Goal: Task Accomplishment & Management: Manage account settings

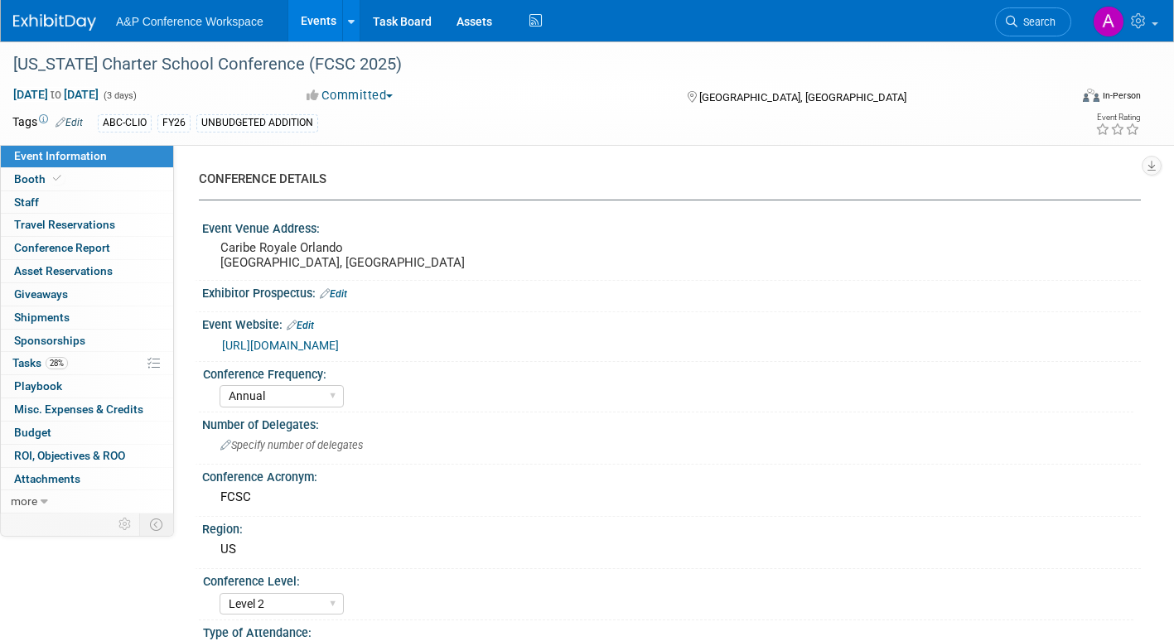
select select "Annual"
select select "Level 2"
select select "In-Person Booth"
select select "Schools"
select select "Bloomsbury Digital Resources"
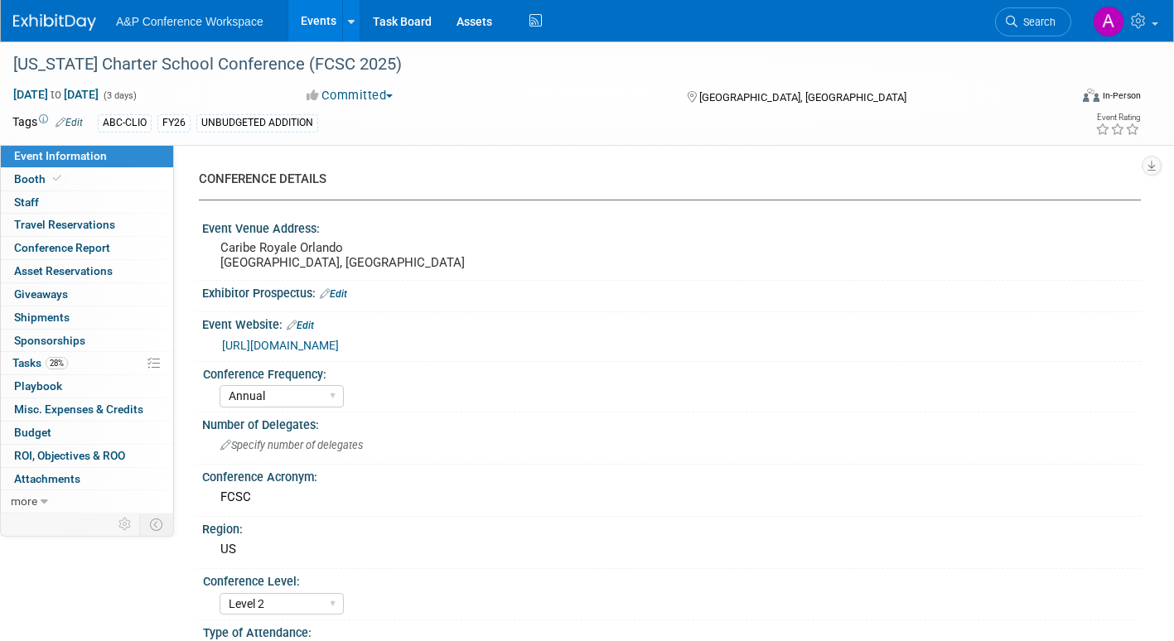
select select "[PERSON_NAME]"
select select "Brand/Subject Presence​"
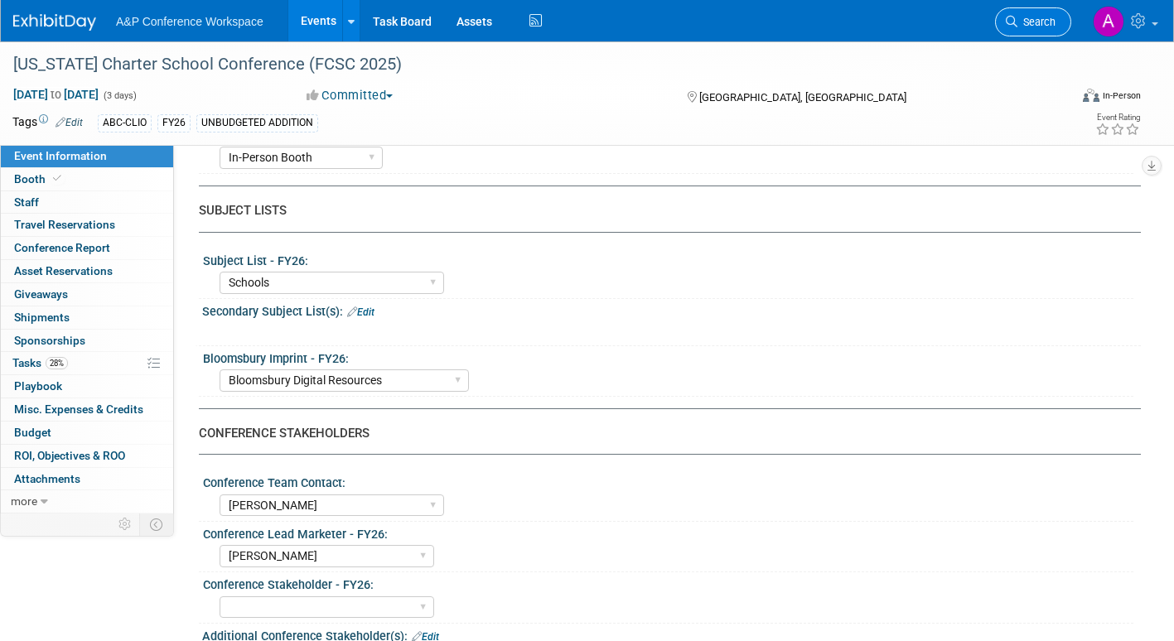
scroll to position [497, 0]
click at [1038, 21] on span "Search" at bounding box center [1036, 22] width 38 height 12
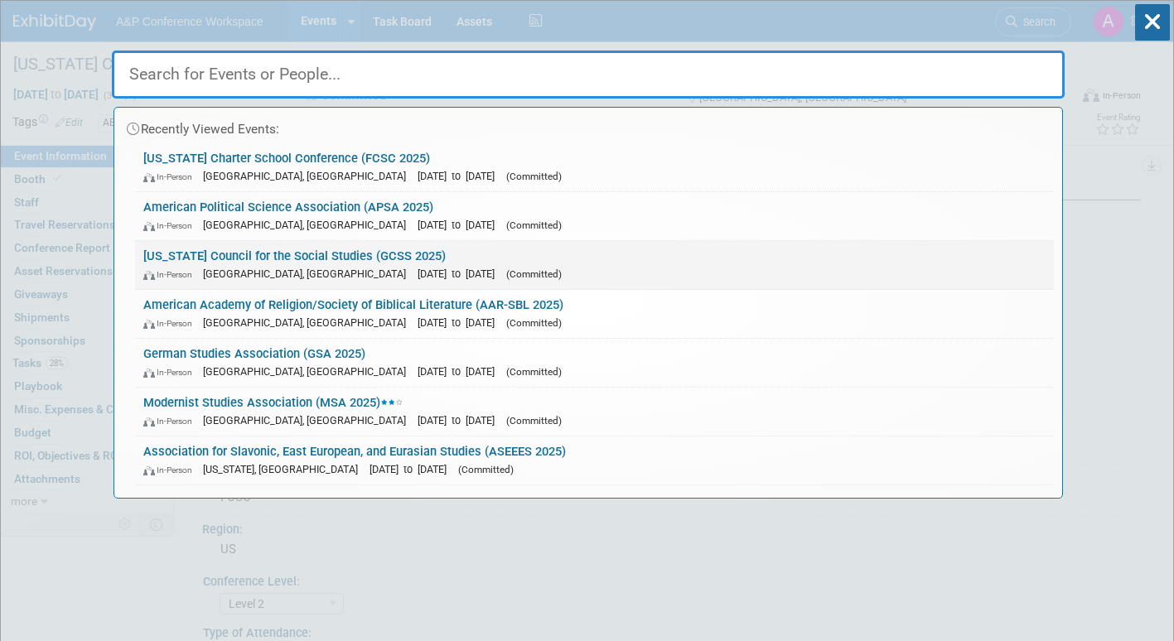
click at [520, 257] on link "Georgia Council for the Social Studies (GCSS 2025) In-Person Athens, GA Oct 23,…" at bounding box center [594, 265] width 919 height 48
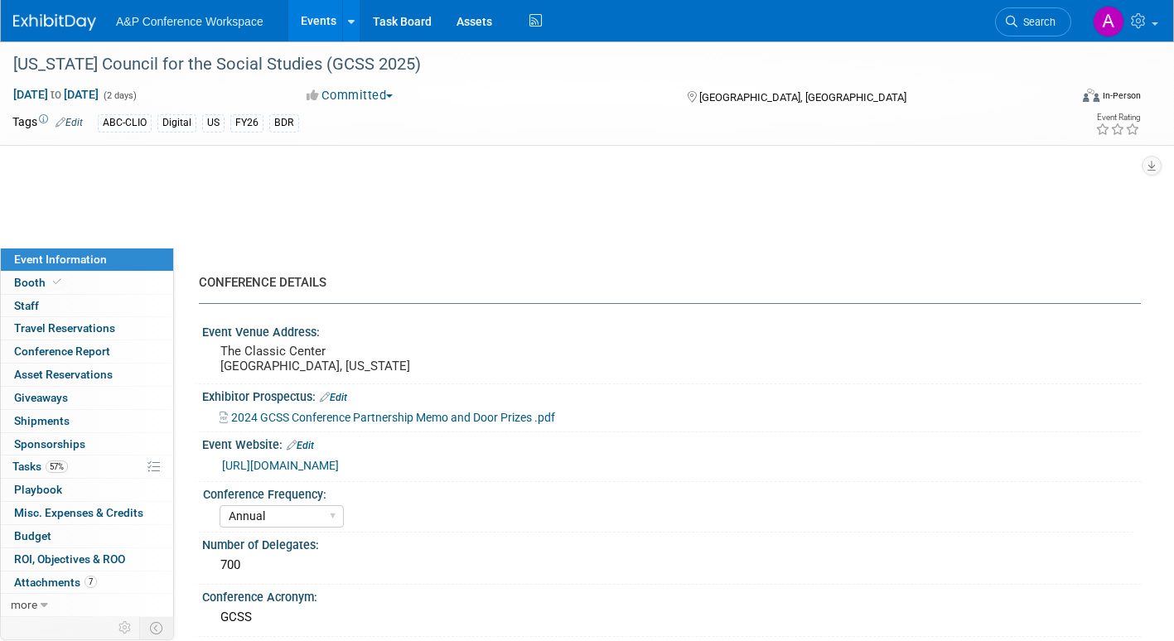
select select "Annual"
select select "Level 2"
select select "In-Person Booth"
select select "Schools"
select select "Bloomsbury Digital Resources"
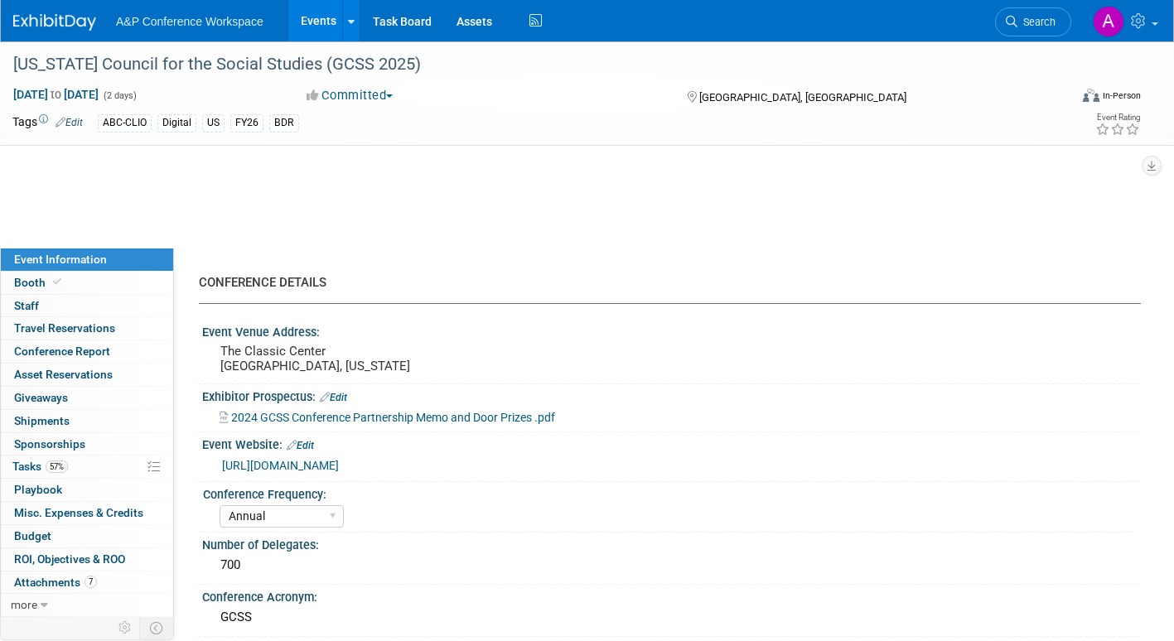
select select "[PERSON_NAME]"
select select "BDR Product Awareness and Trial Generation​"
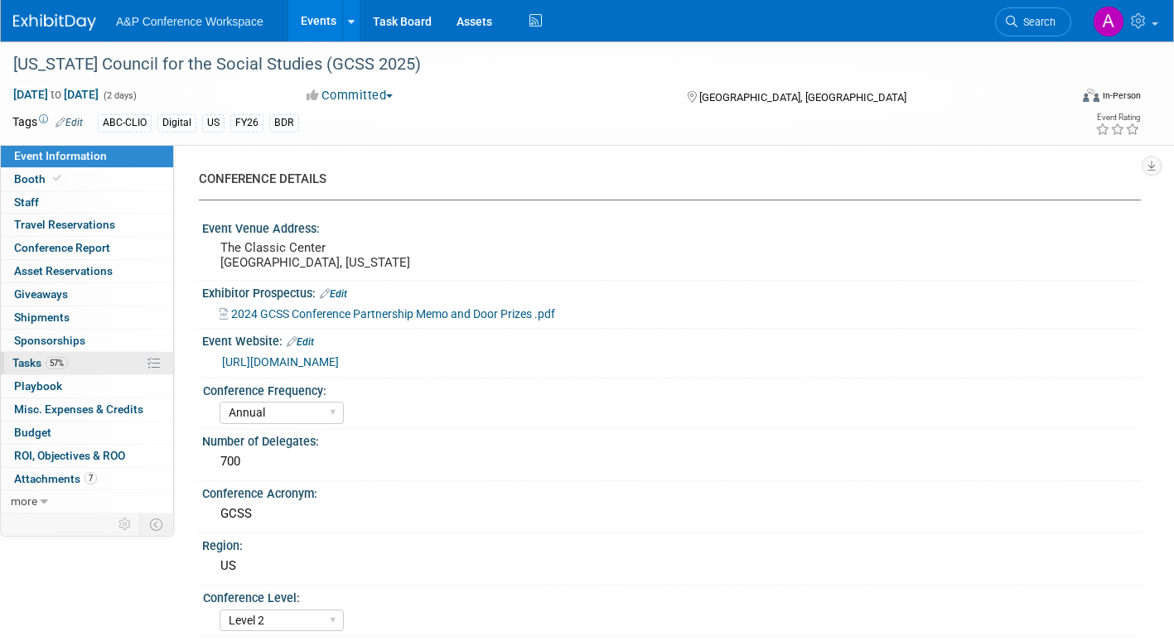
click at [30, 360] on span "Tasks 57%" at bounding box center [40, 362] width 56 height 13
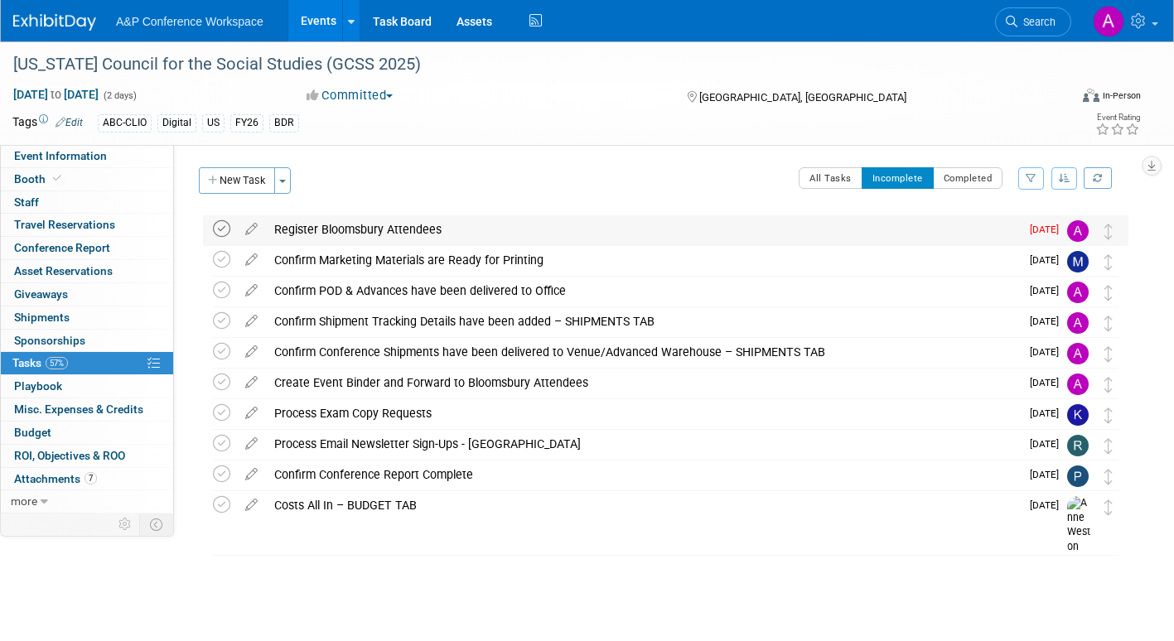
click at [222, 228] on icon at bounding box center [221, 228] width 17 height 17
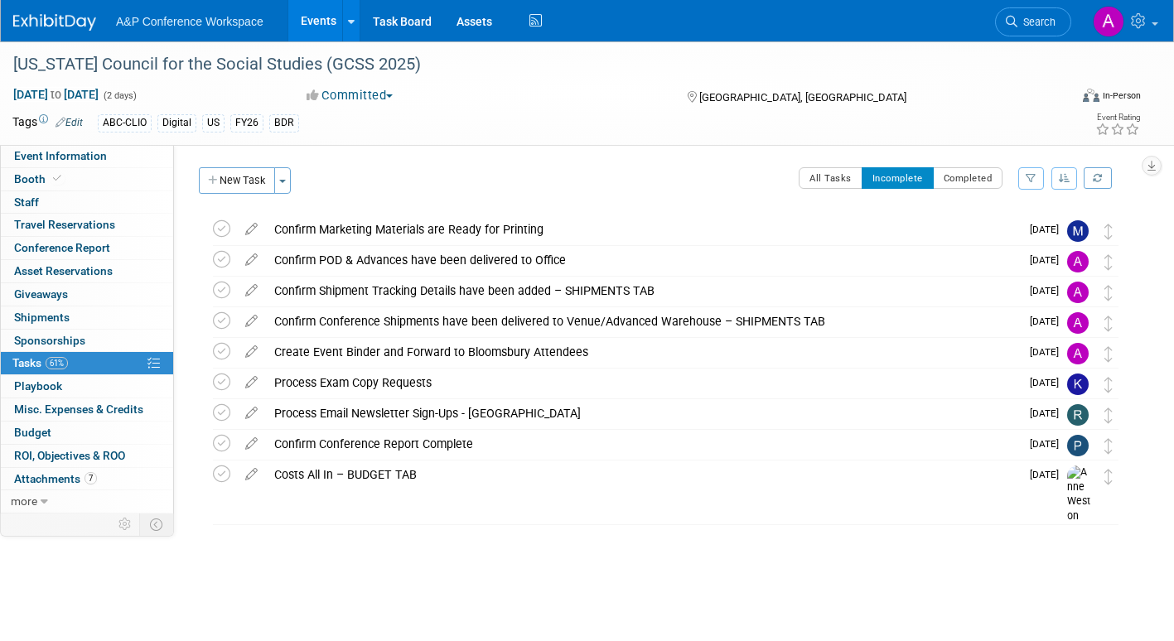
click at [1037, 27] on span "Search" at bounding box center [1036, 22] width 38 height 12
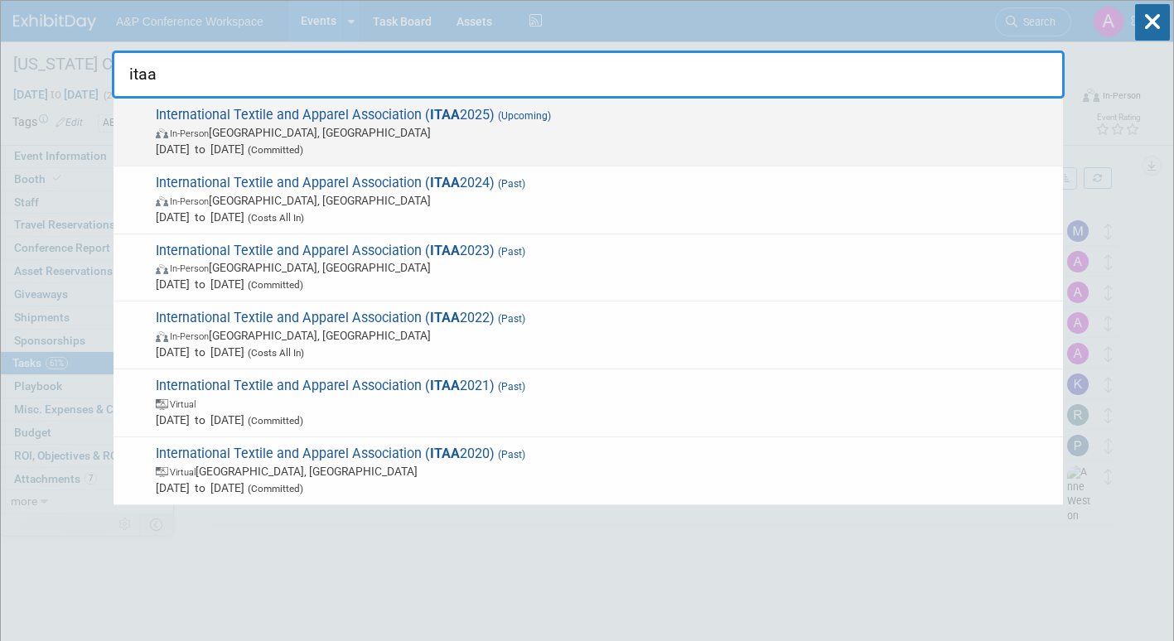
type input "itaa"
click at [484, 130] on span "In-Person St. Louis, MO" at bounding box center [605, 132] width 899 height 17
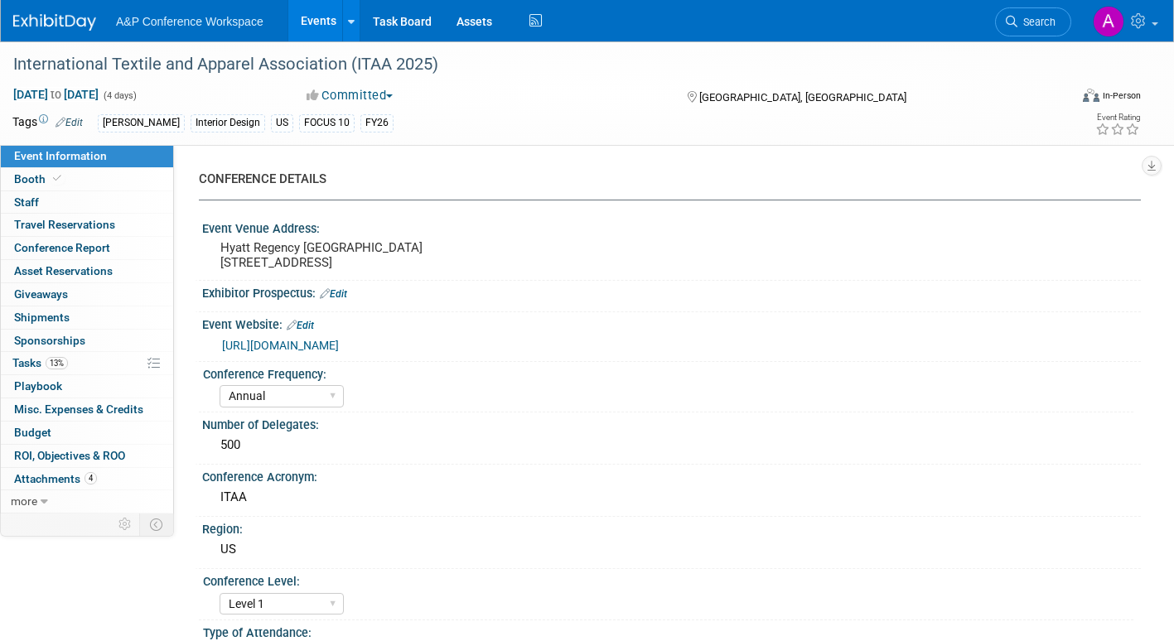
select select "Annual"
select select "Level 1"
select select "In-Person Booth"
select select "Fashion"
select select "[PERSON_NAME] Books"
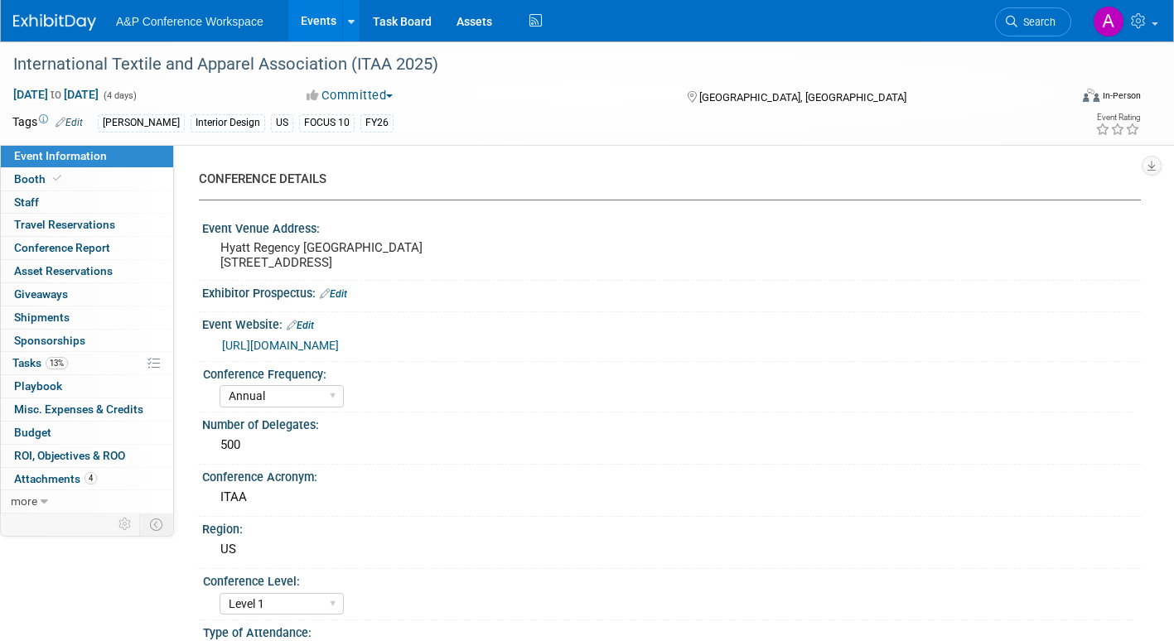
select select "[PERSON_NAME]"
select select "Brand/Subject Presence​"
click at [22, 363] on span "Tasks 13%" at bounding box center [40, 362] width 56 height 13
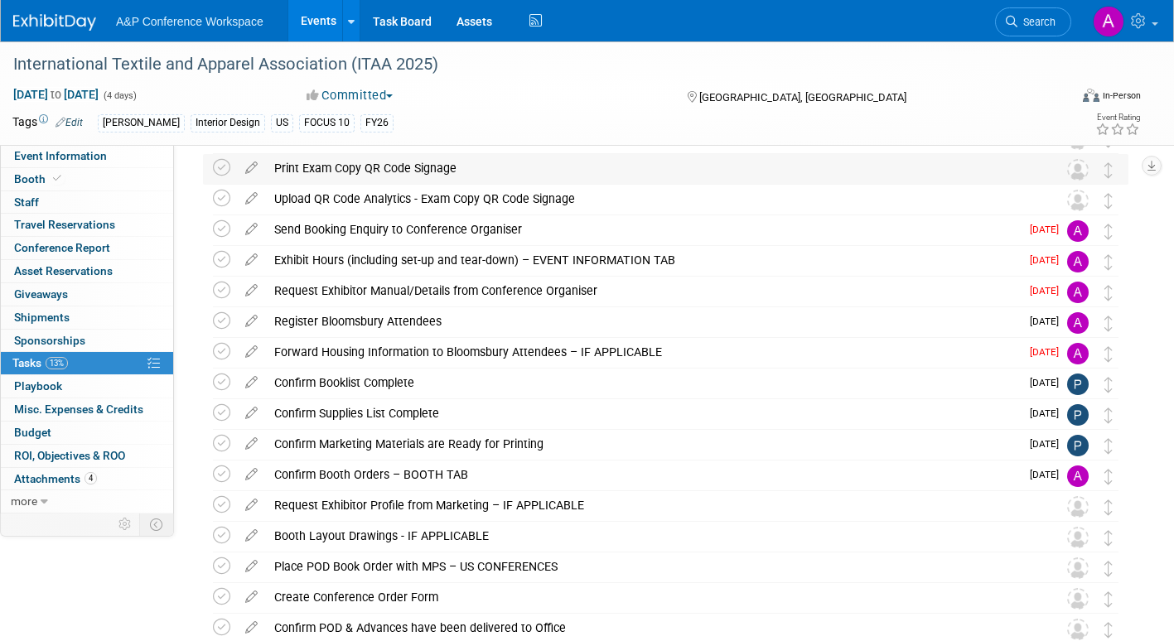
scroll to position [166, 0]
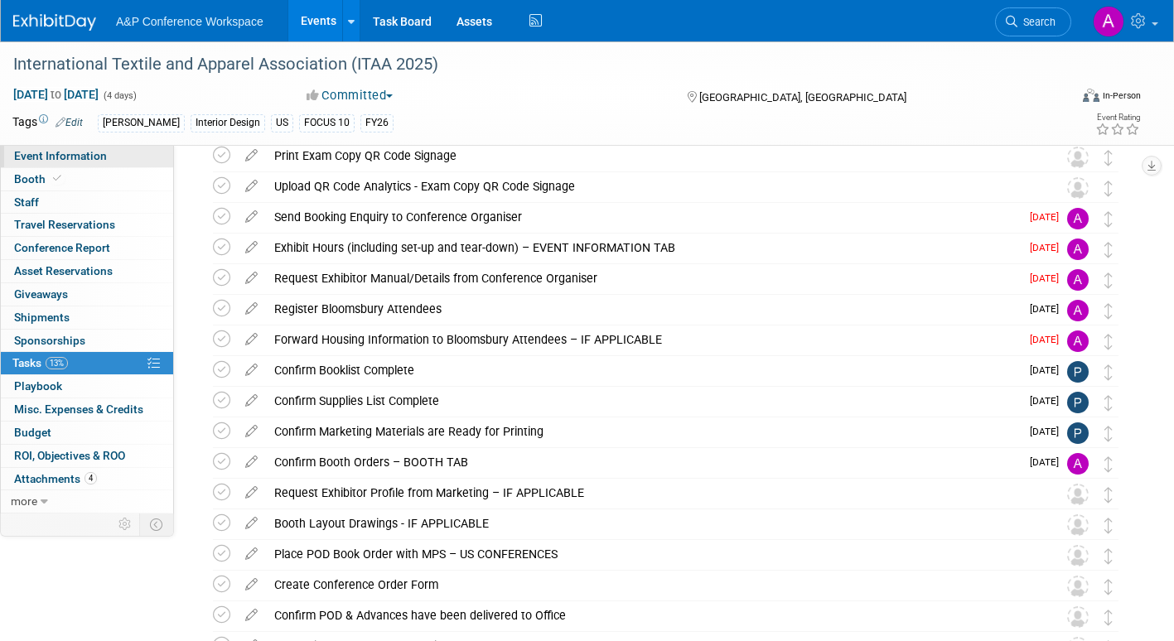
click at [101, 152] on span "Event Information" at bounding box center [60, 155] width 93 height 13
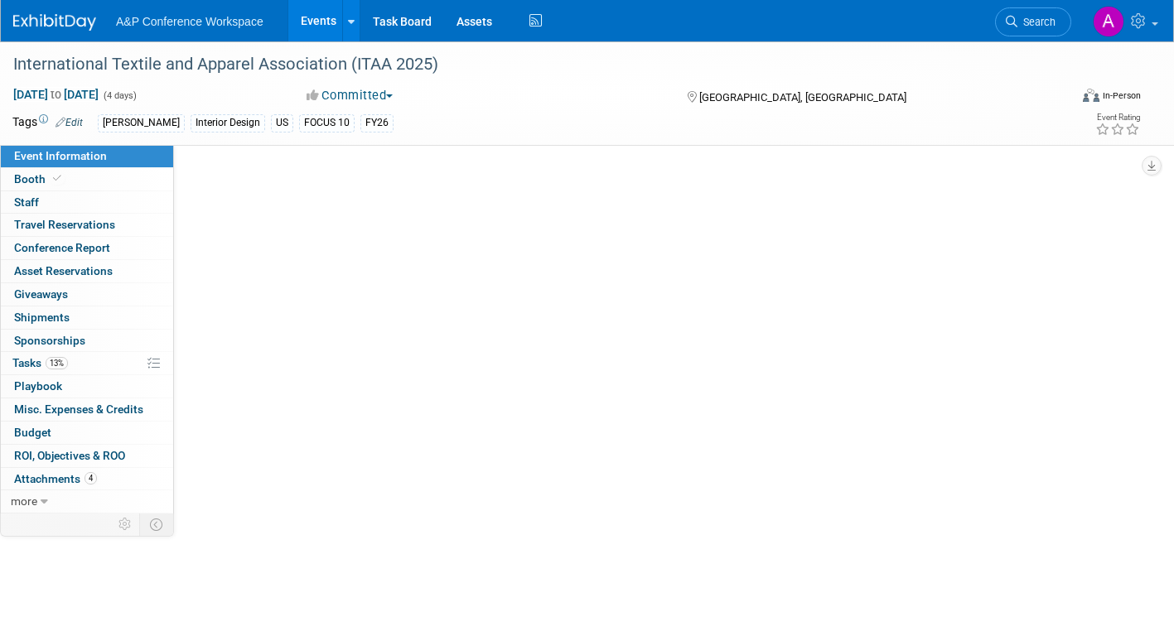
scroll to position [0, 0]
select select "Annual"
select select "Level 1"
select select "In-Person Booth"
select select "Fashion"
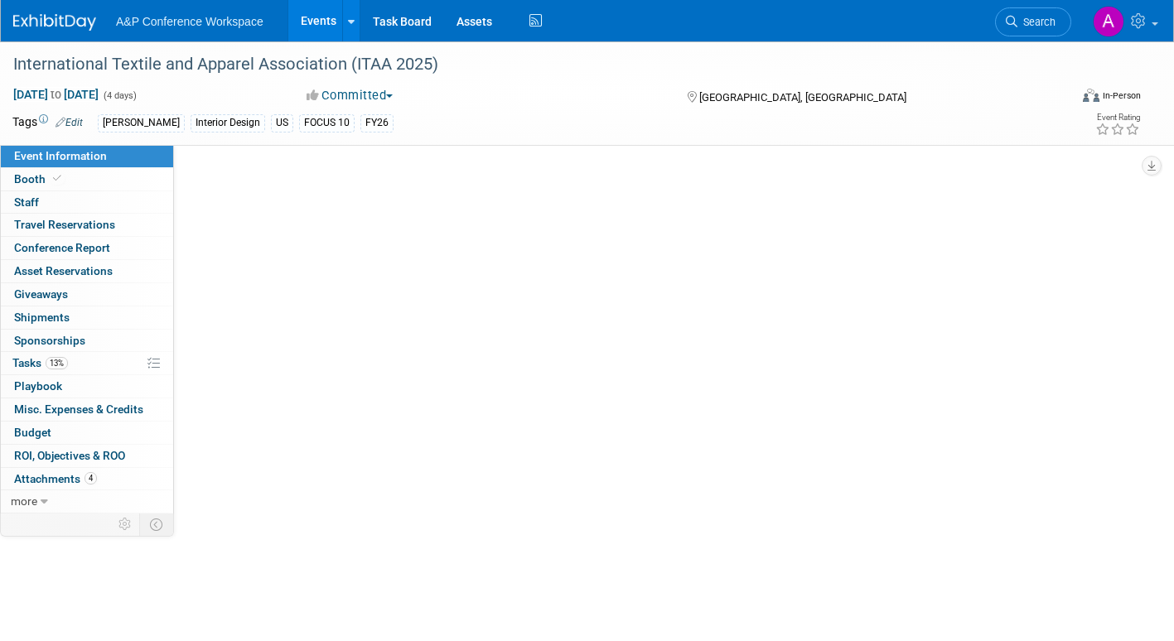
select select "[PERSON_NAME] Books"
select select "[PERSON_NAME]"
select select "Brand/Subject Presence​"
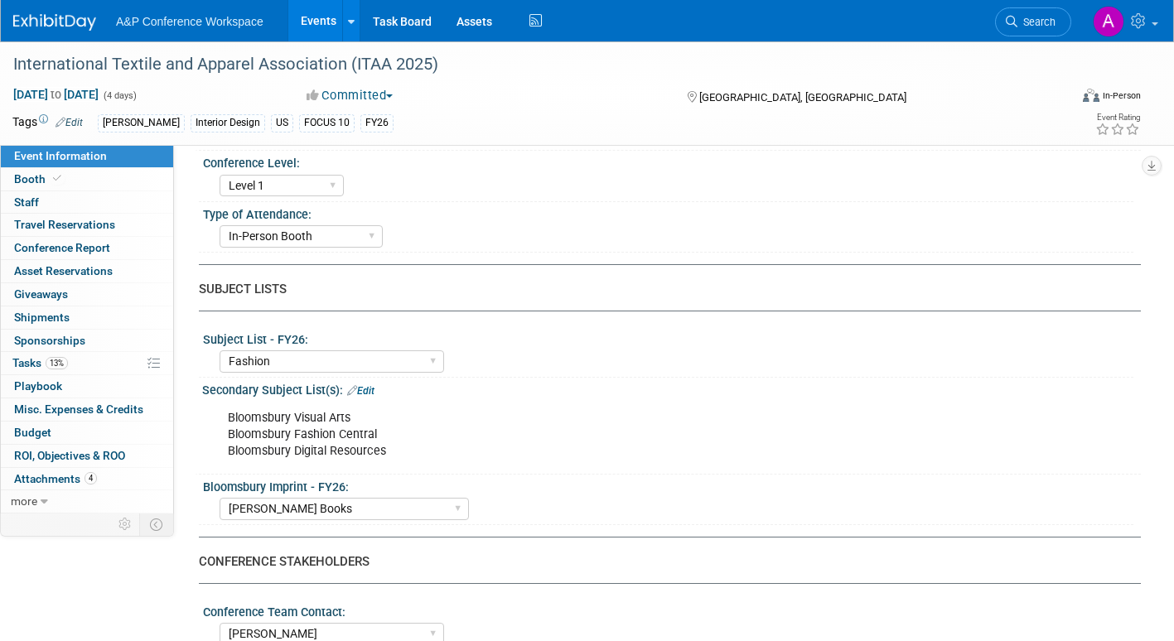
scroll to position [414, 0]
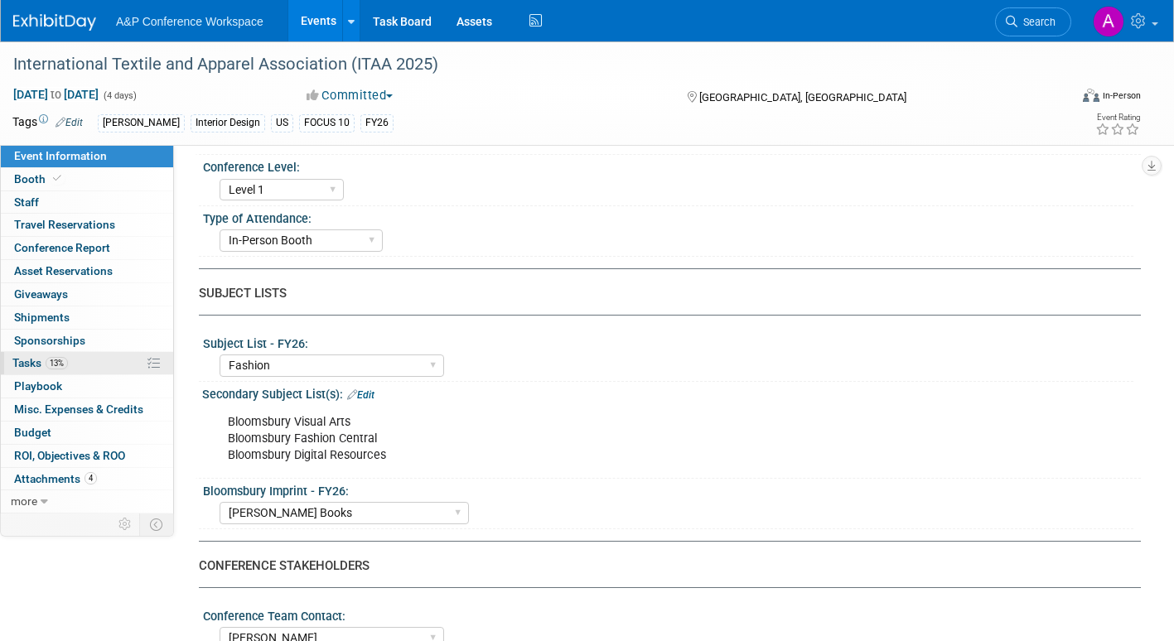
click at [28, 360] on span "Tasks 13%" at bounding box center [40, 362] width 56 height 13
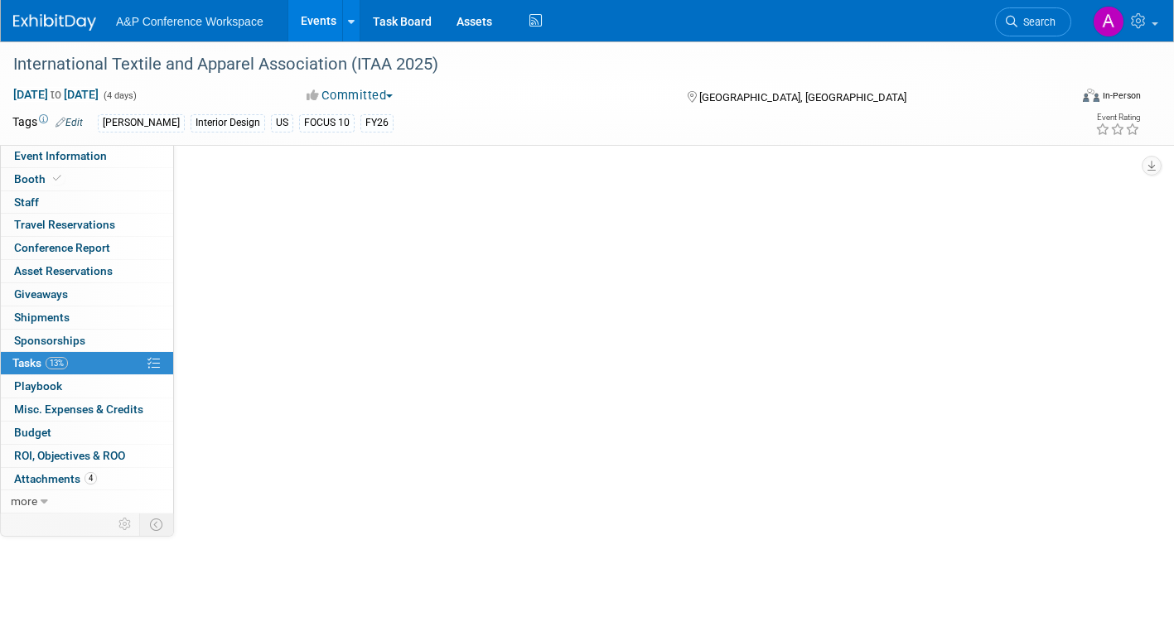
scroll to position [0, 0]
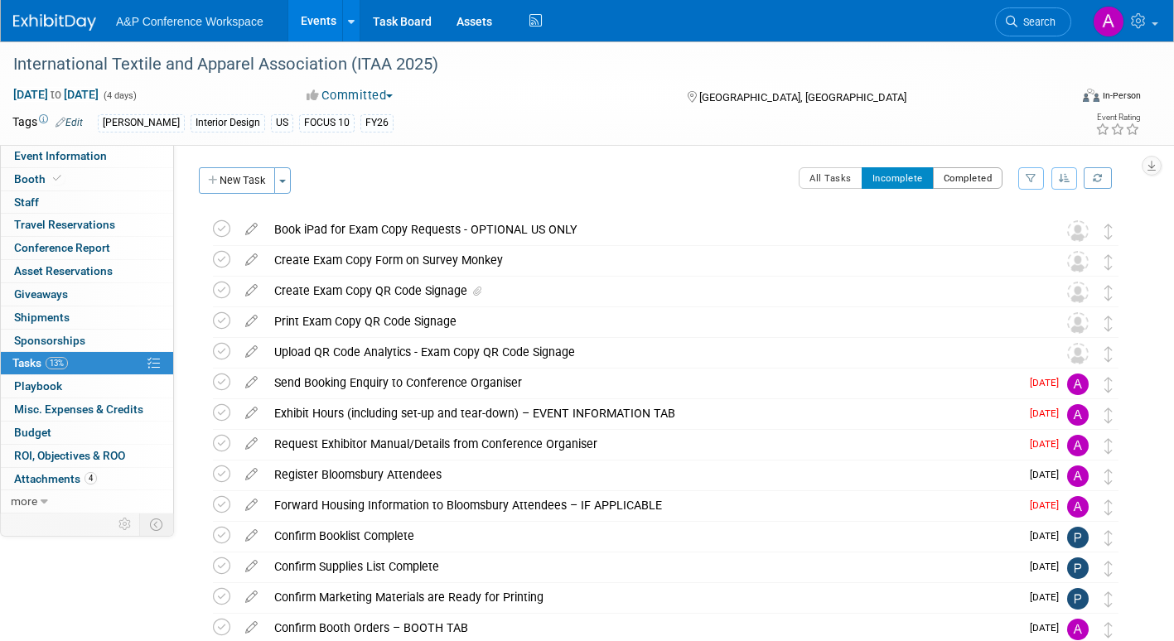
click at [956, 180] on button "Completed" at bounding box center [968, 178] width 70 height 22
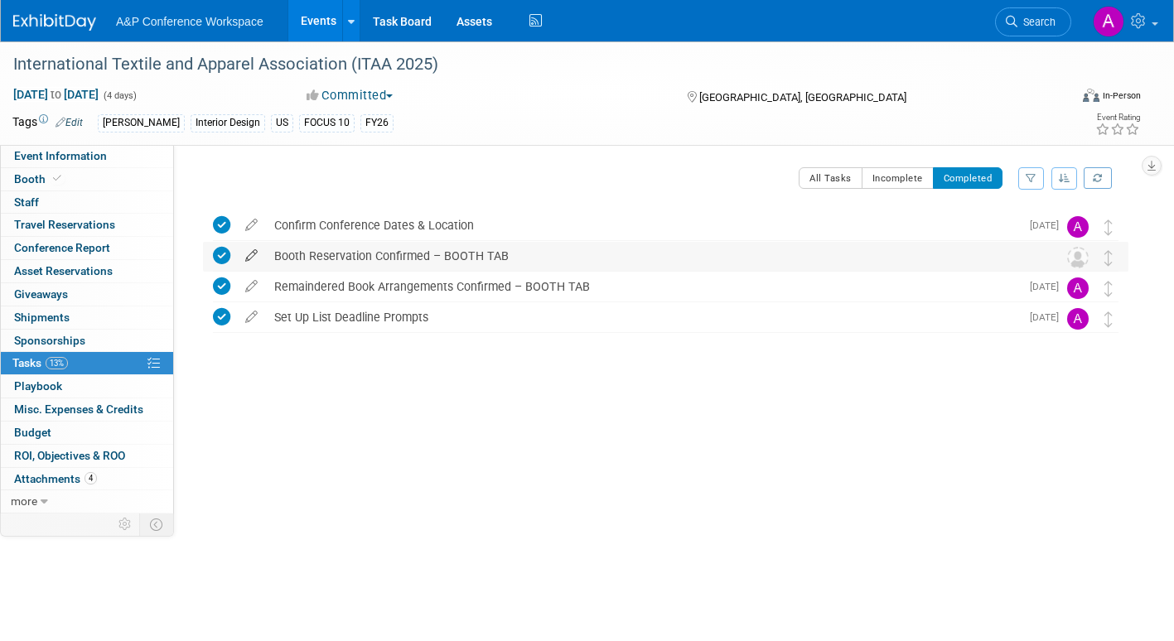
click at [249, 254] on icon at bounding box center [251, 252] width 29 height 21
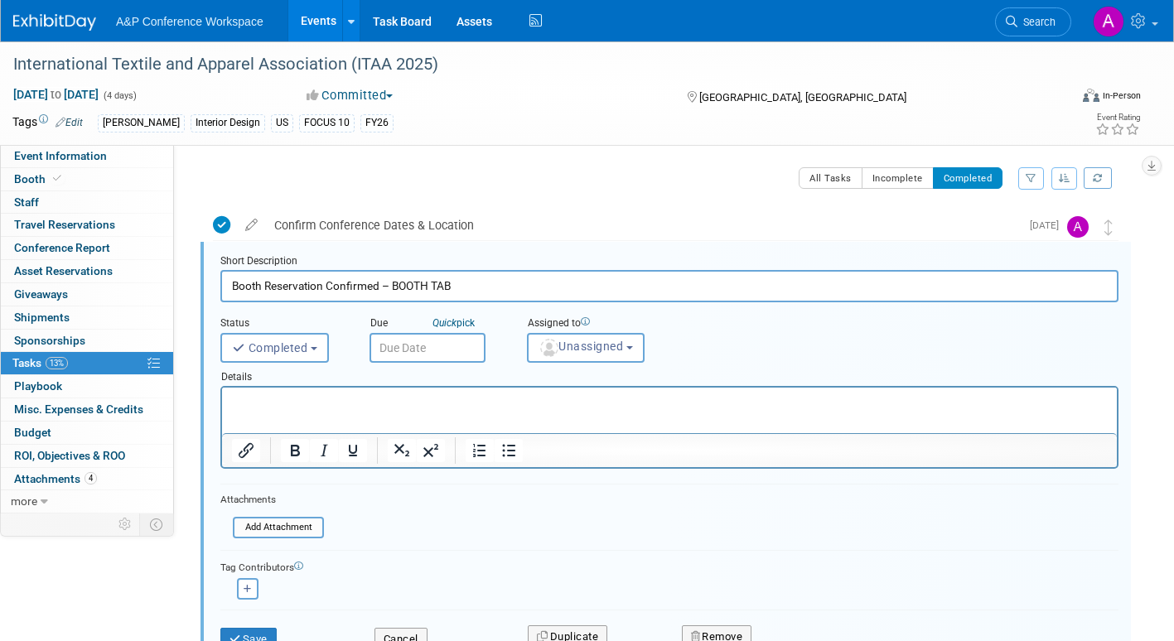
click at [457, 344] on input "text" at bounding box center [427, 348] width 116 height 30
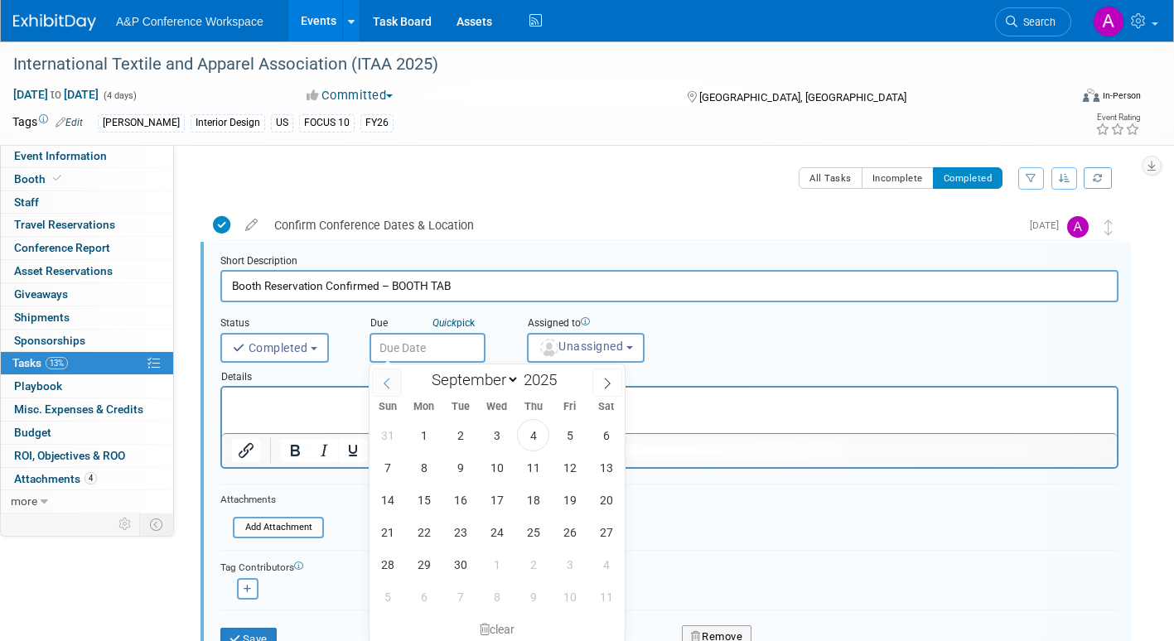
click at [383, 379] on icon at bounding box center [387, 384] width 12 height 12
click at [608, 379] on icon at bounding box center [607, 384] width 12 height 12
select select "6"
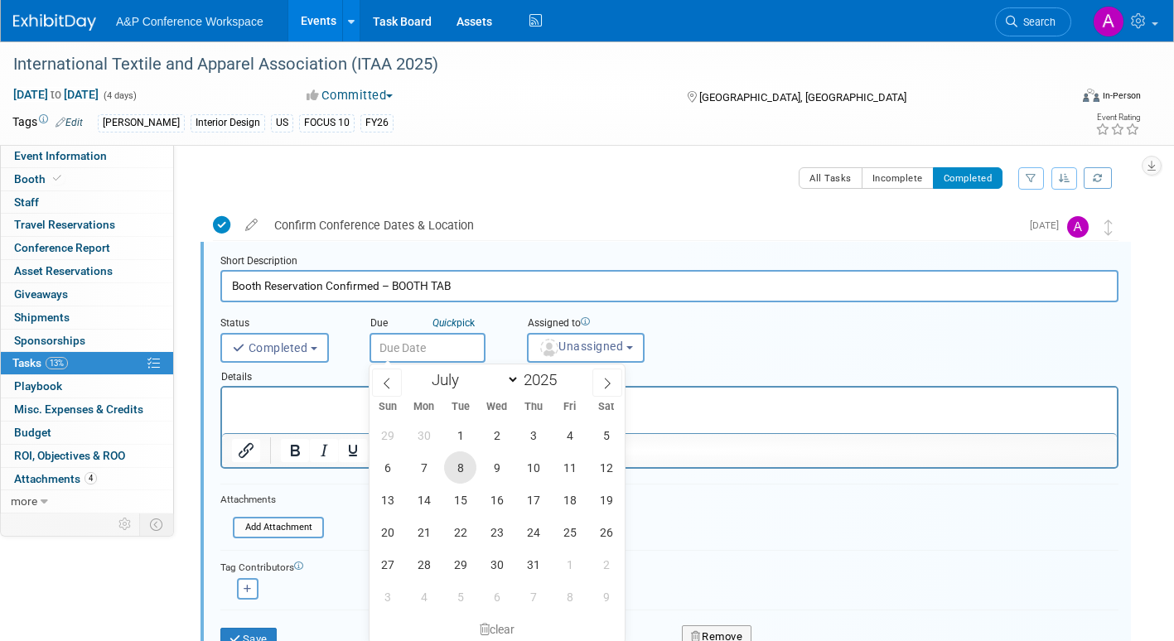
click at [455, 470] on span "8" at bounding box center [460, 468] width 32 height 32
type input "Jul 8, 2025"
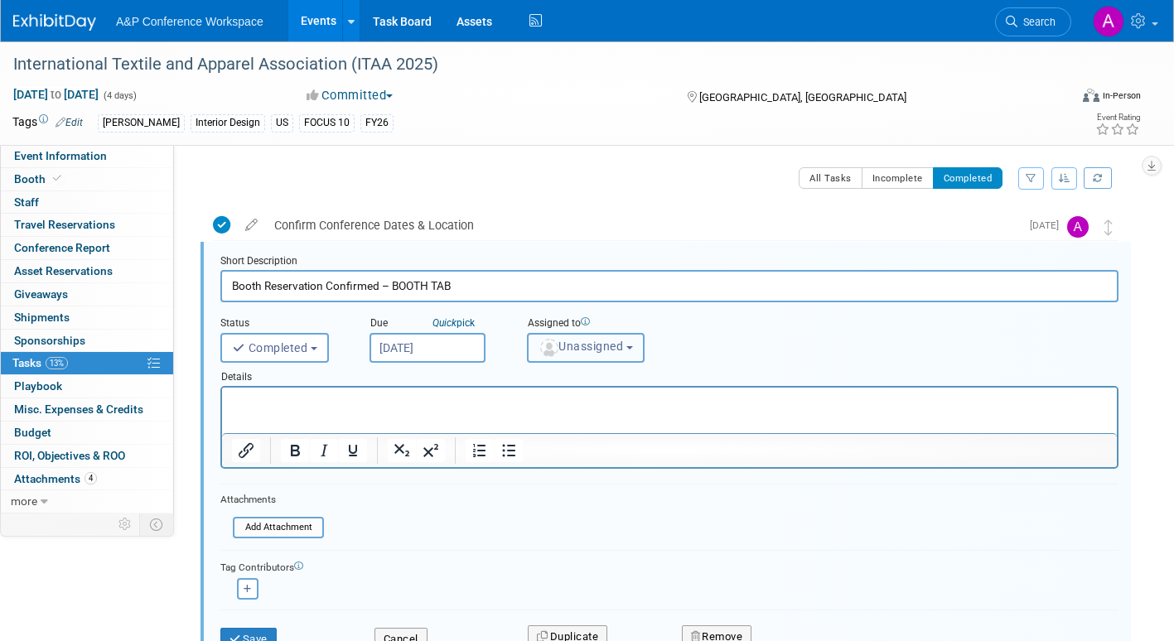
click at [590, 343] on span "Unassigned" at bounding box center [581, 346] width 85 height 13
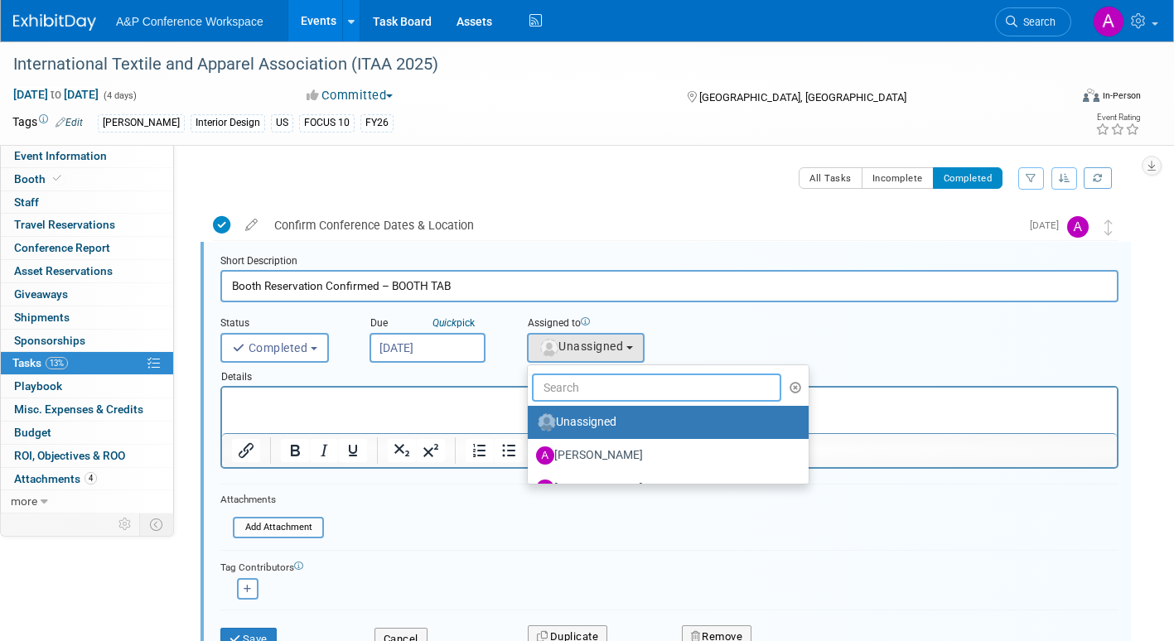
click at [585, 382] on input "text" at bounding box center [656, 388] width 249 height 28
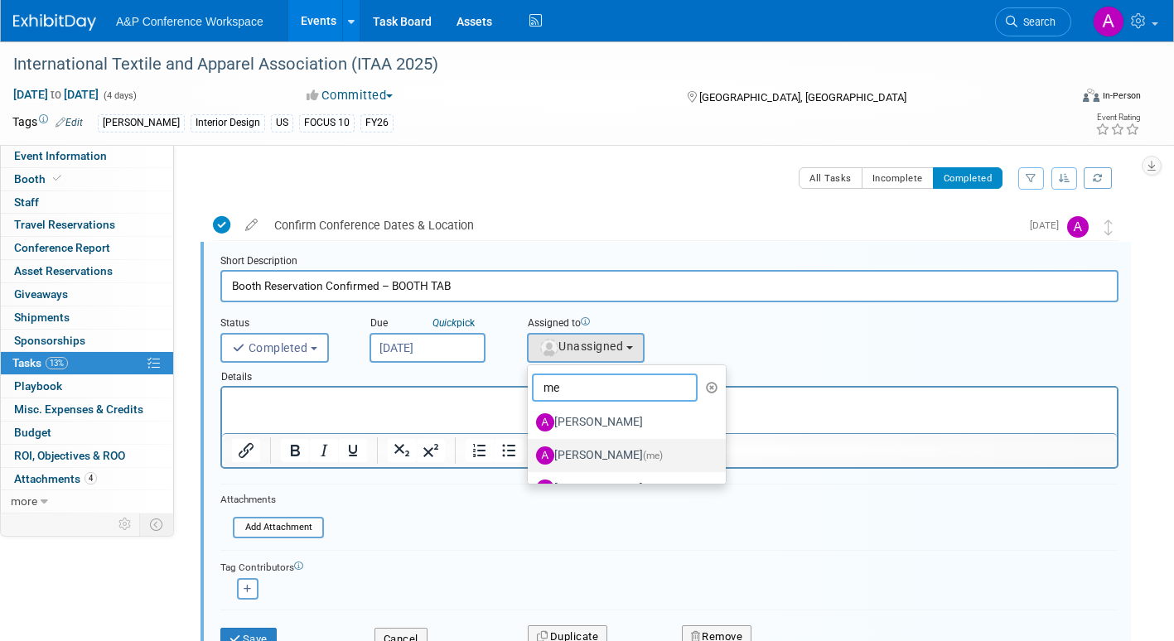
type input "me"
click at [603, 453] on label "Amanda Oney (me)" at bounding box center [622, 455] width 173 height 27
click at [530, 453] on input "Amanda Oney (me)" at bounding box center [524, 453] width 11 height 11
select select "3fc68575-f872-4db6-8d2a-11755123f12c"
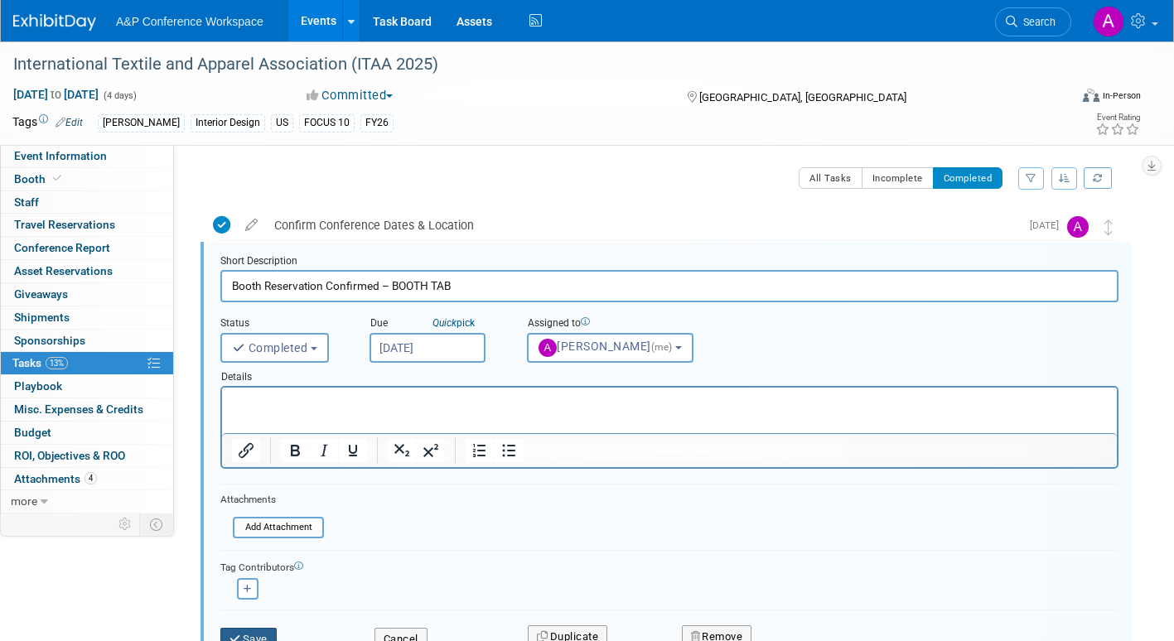
click at [251, 634] on button "Save" at bounding box center [248, 639] width 56 height 23
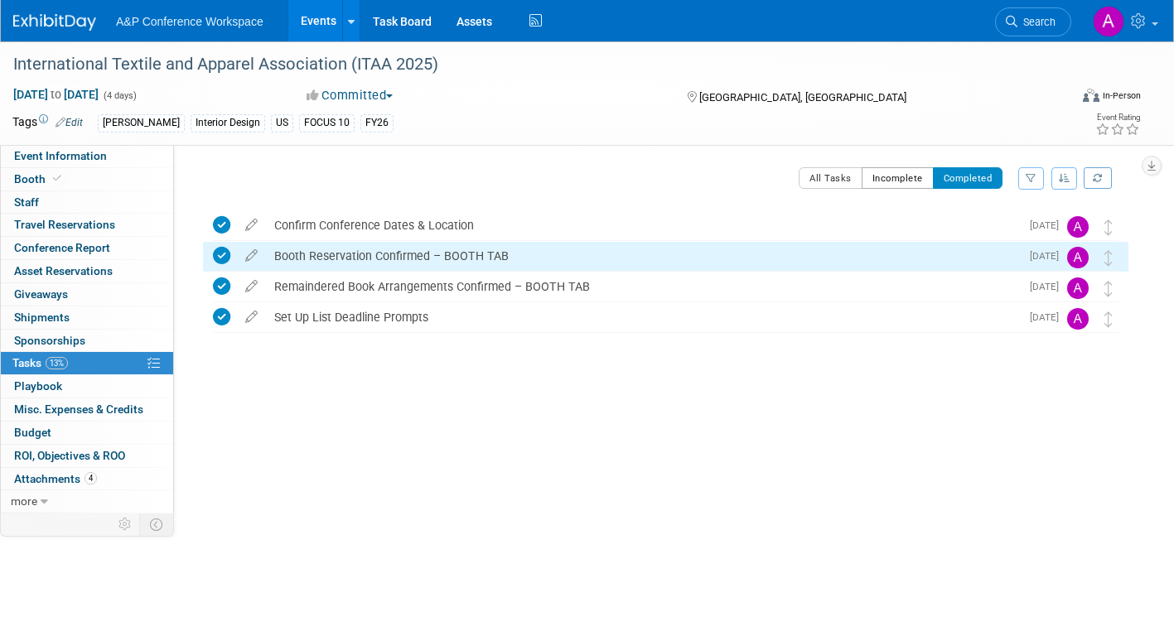
click at [892, 174] on button "Incomplete" at bounding box center [898, 178] width 72 height 22
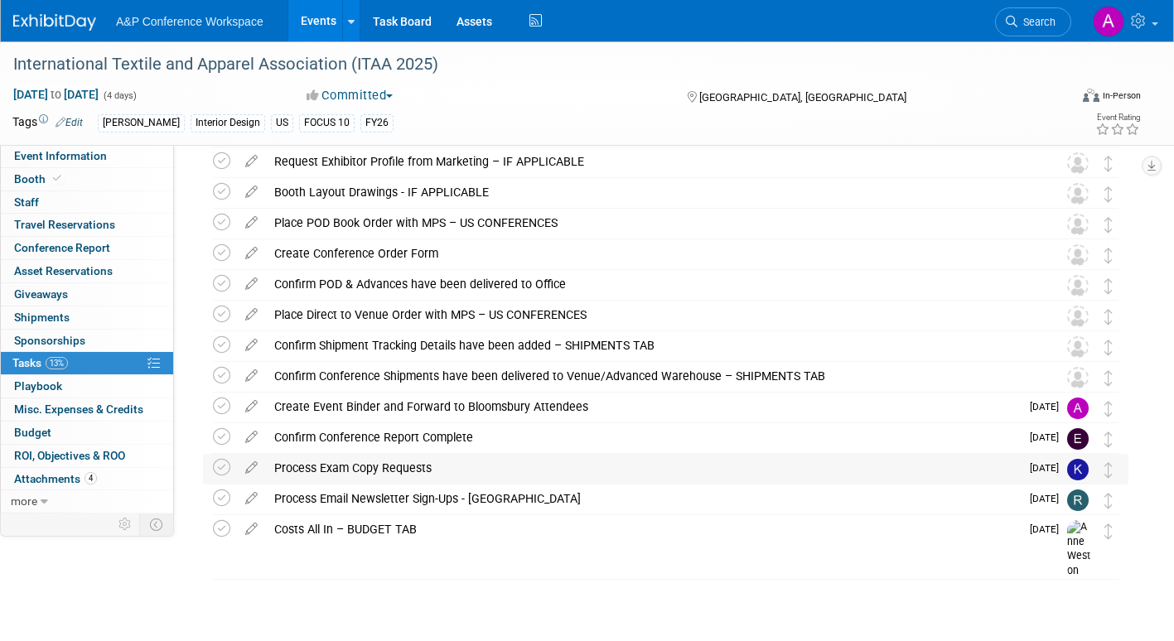
scroll to position [414, 0]
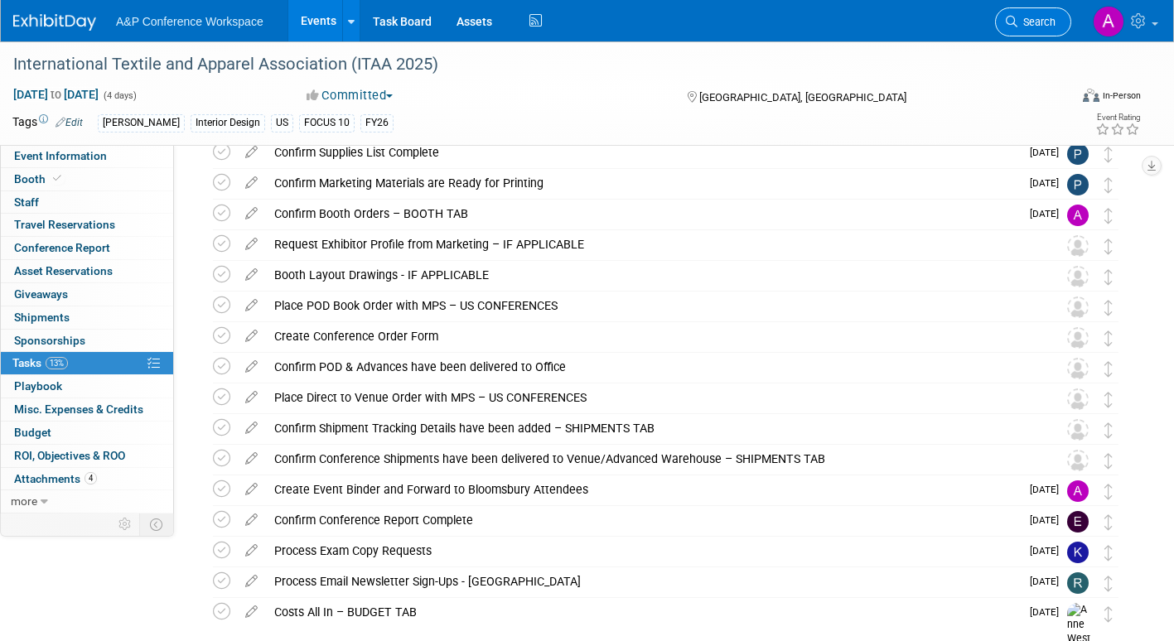
click at [1029, 22] on span "Search" at bounding box center [1036, 22] width 38 height 12
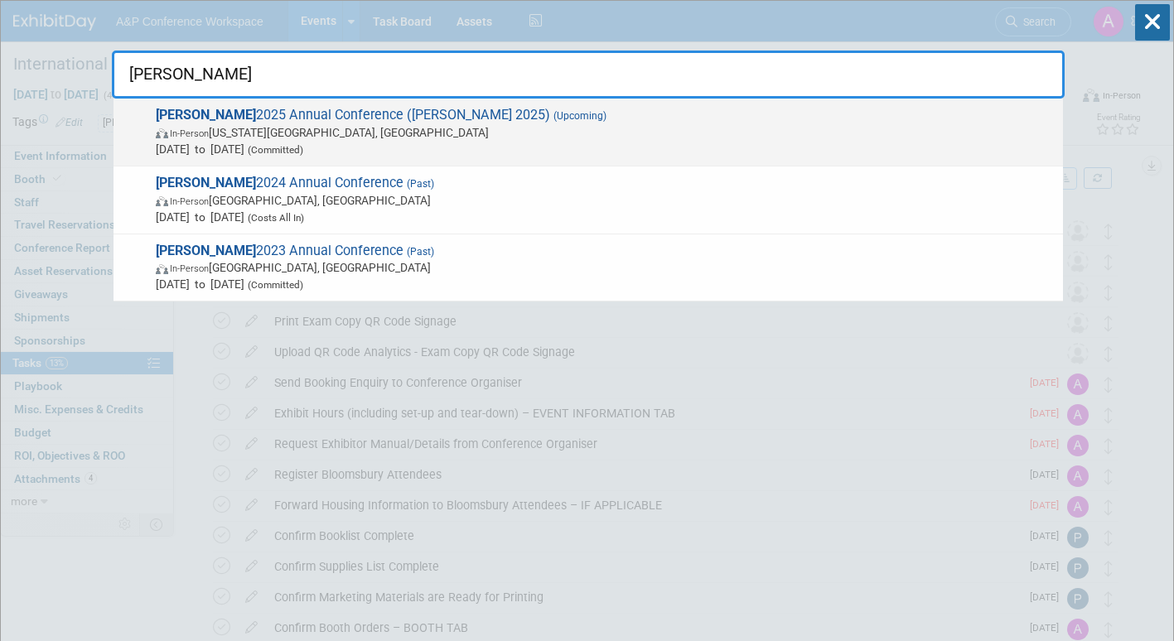
type input "alise"
click at [374, 144] on span "Oct 6, 2025 to Oct 8, 2025 (Committed)" at bounding box center [605, 149] width 899 height 17
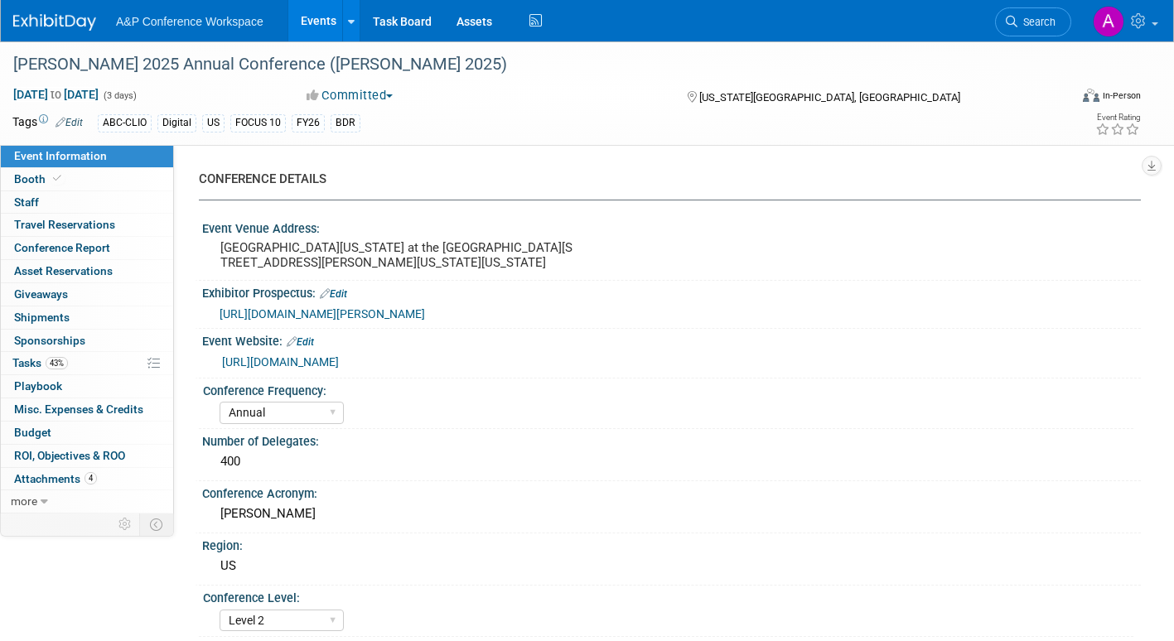
select select "Annual"
select select "Level 2"
select select "In-Person Booth"
select select "Library & Information Science"
select select "Bloomsbury Libraries Unlimited"
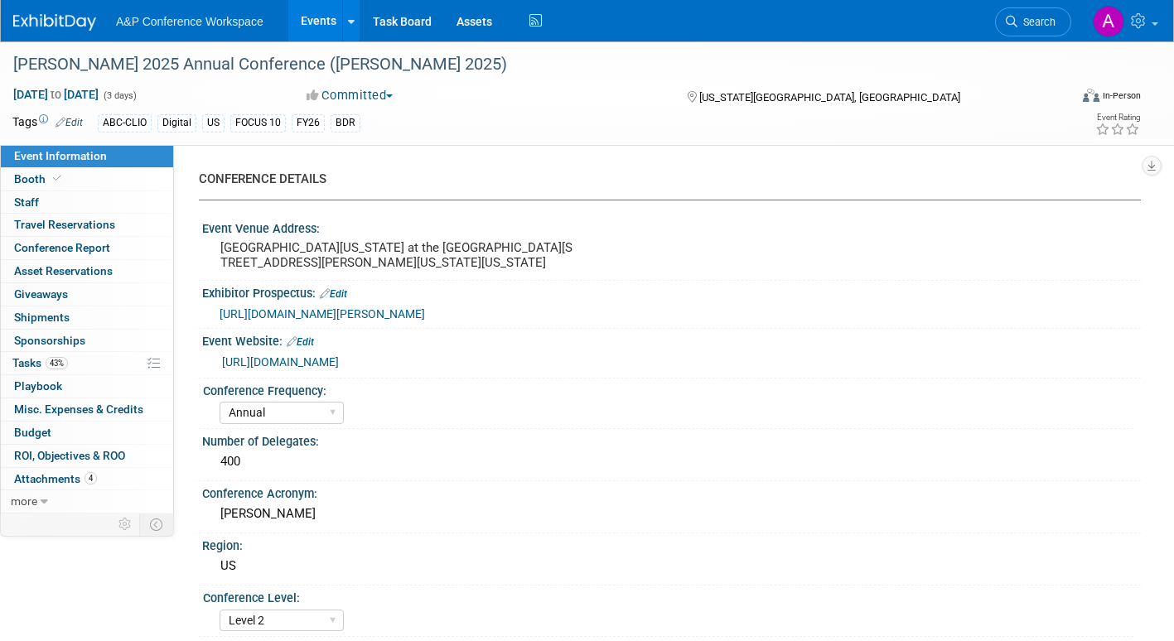
select select "[PERSON_NAME]"
select select "Brand/Subject Presence​"
click at [28, 363] on span "Tasks 43%" at bounding box center [40, 362] width 56 height 13
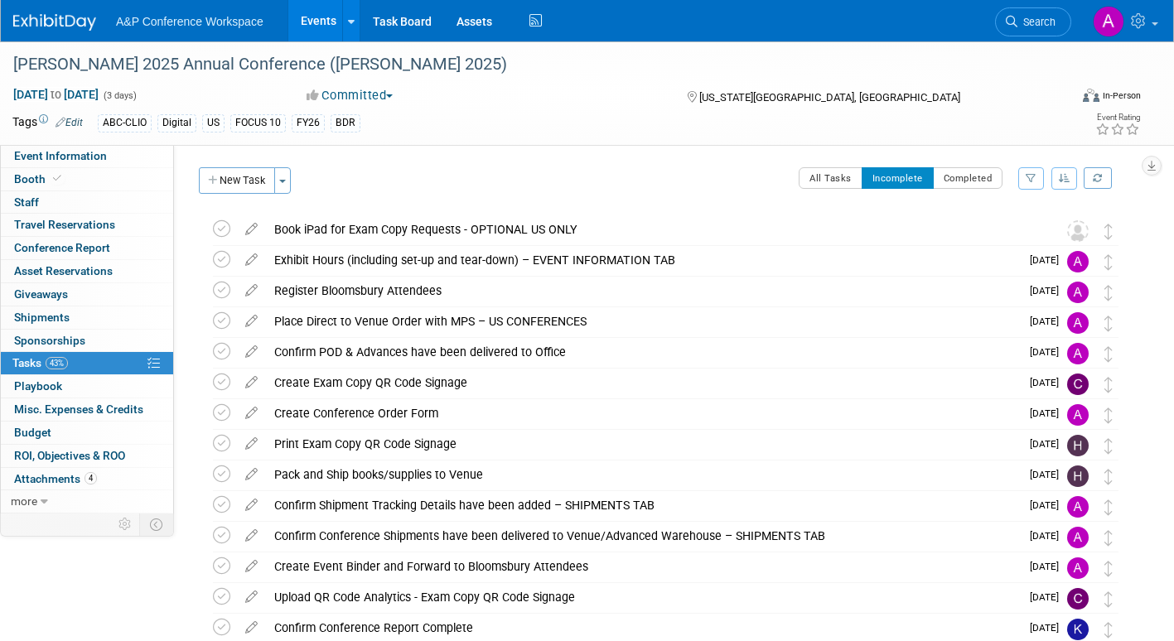
click at [1025, 20] on span "Search" at bounding box center [1036, 22] width 38 height 12
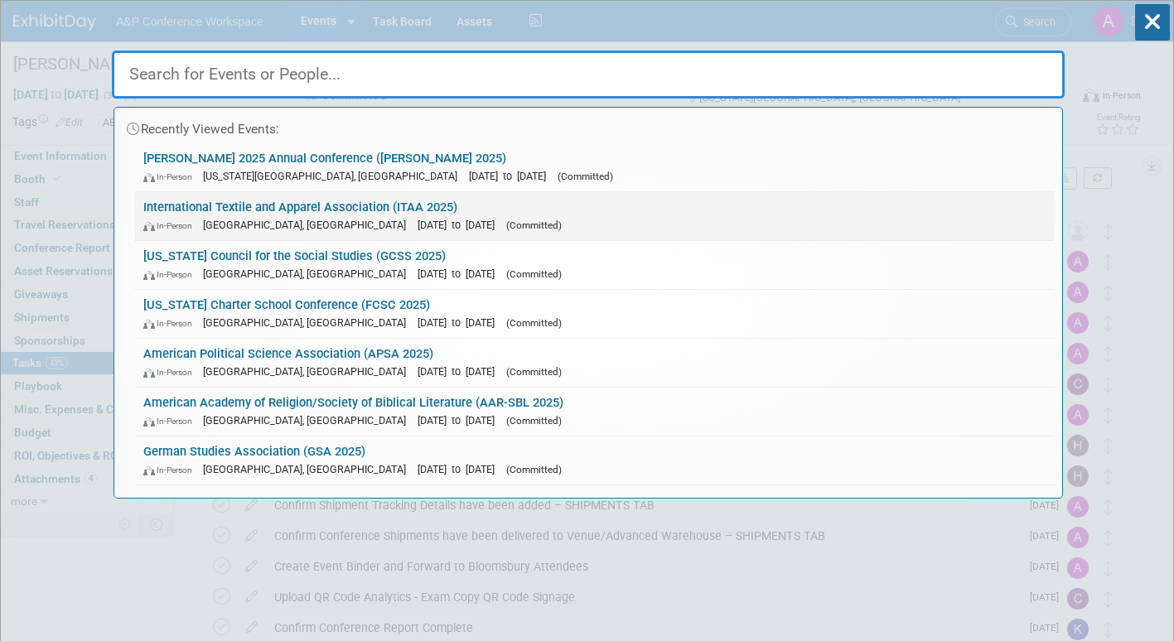
click at [389, 217] on div "In-Person St. Louis, MO Nov 19, 2025 to Nov 22, 2025 (Committed)" at bounding box center [594, 224] width 902 height 17
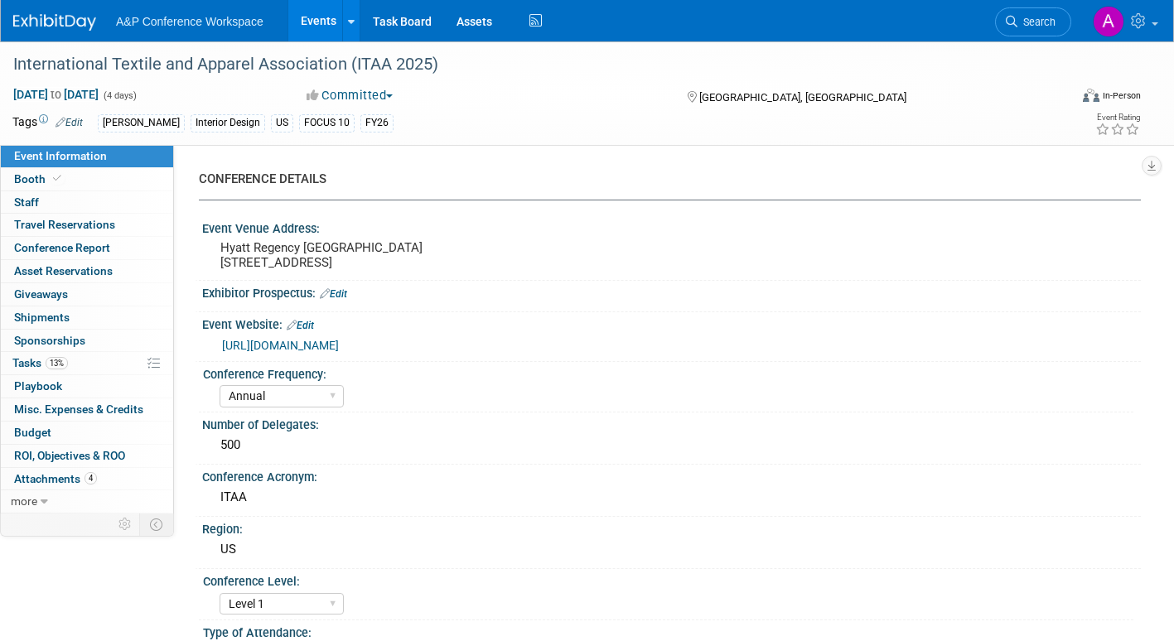
select select "Annual"
select select "Level 1"
select select "In-Person Booth"
select select "Fashion"
select select "[PERSON_NAME] Books"
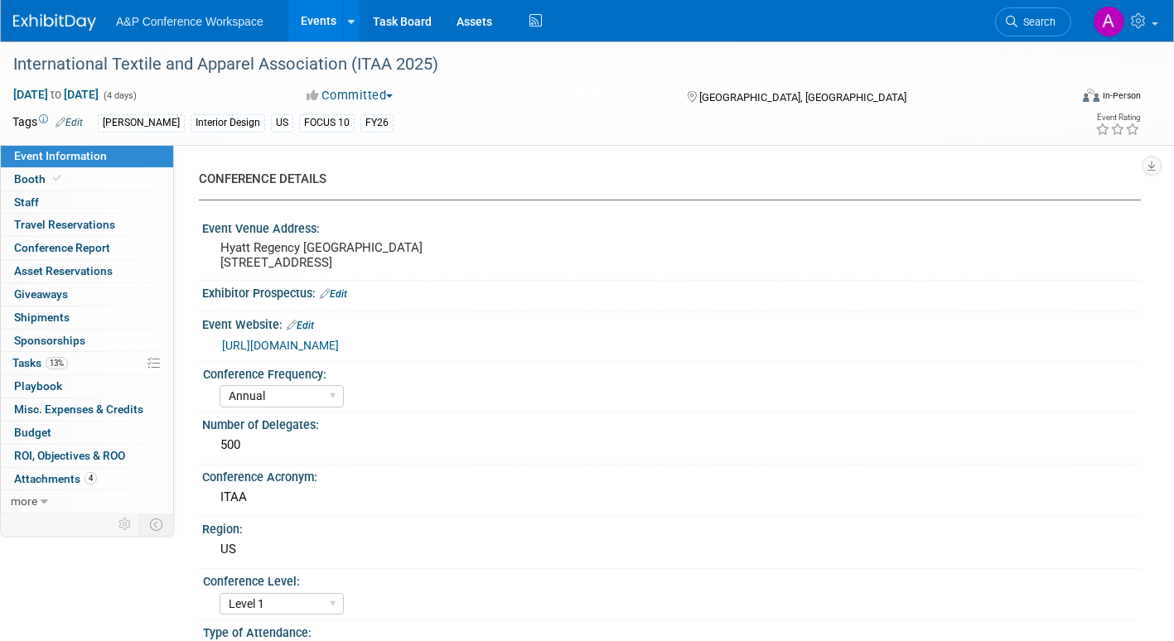
select select "[PERSON_NAME]"
select select "Brand/Subject Presence​"
click at [16, 362] on span "Tasks 13%" at bounding box center [40, 362] width 56 height 13
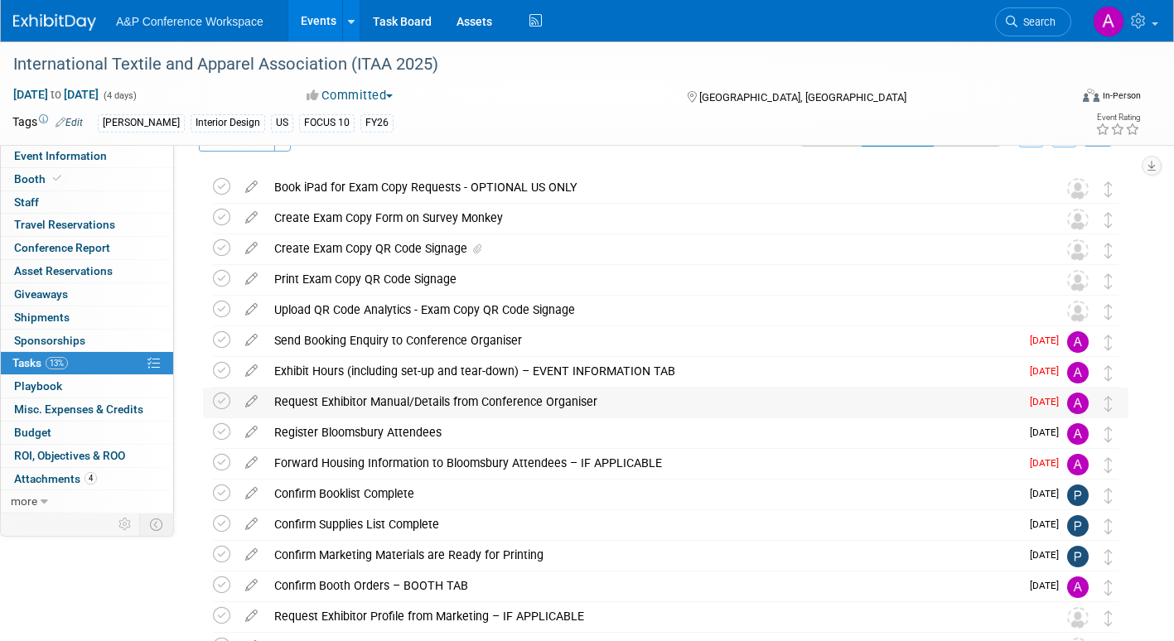
scroll to position [83, 0]
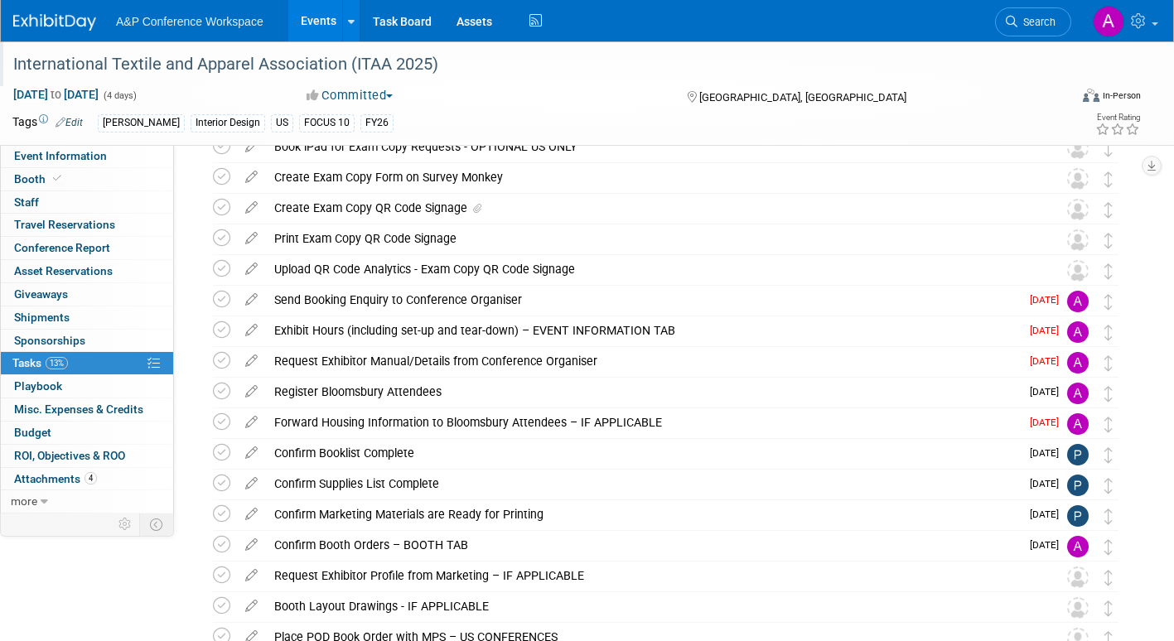
click at [176, 65] on div "International Textile and Apparel Association (ITAA 2025)" at bounding box center [525, 65] width 1037 height 30
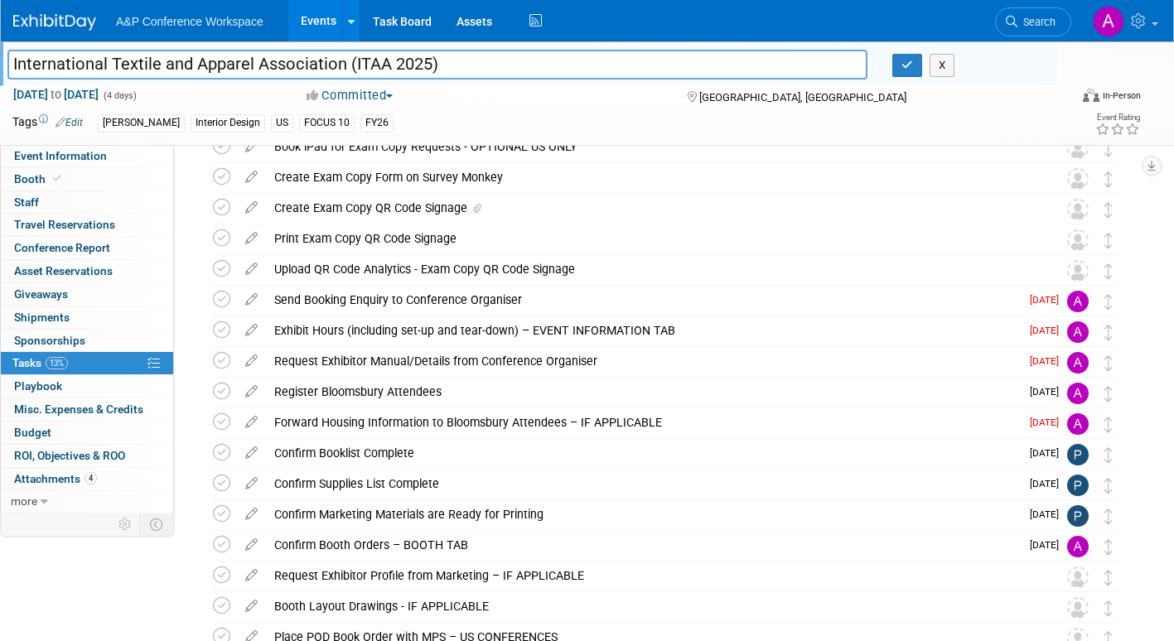
drag, startPoint x: 11, startPoint y: 65, endPoint x: 458, endPoint y: 67, distance: 447.4
click at [458, 67] on input "International Textile and Apparel Association (ITAA 2025)" at bounding box center [437, 64] width 860 height 29
click at [906, 60] on icon "button" at bounding box center [907, 65] width 12 height 11
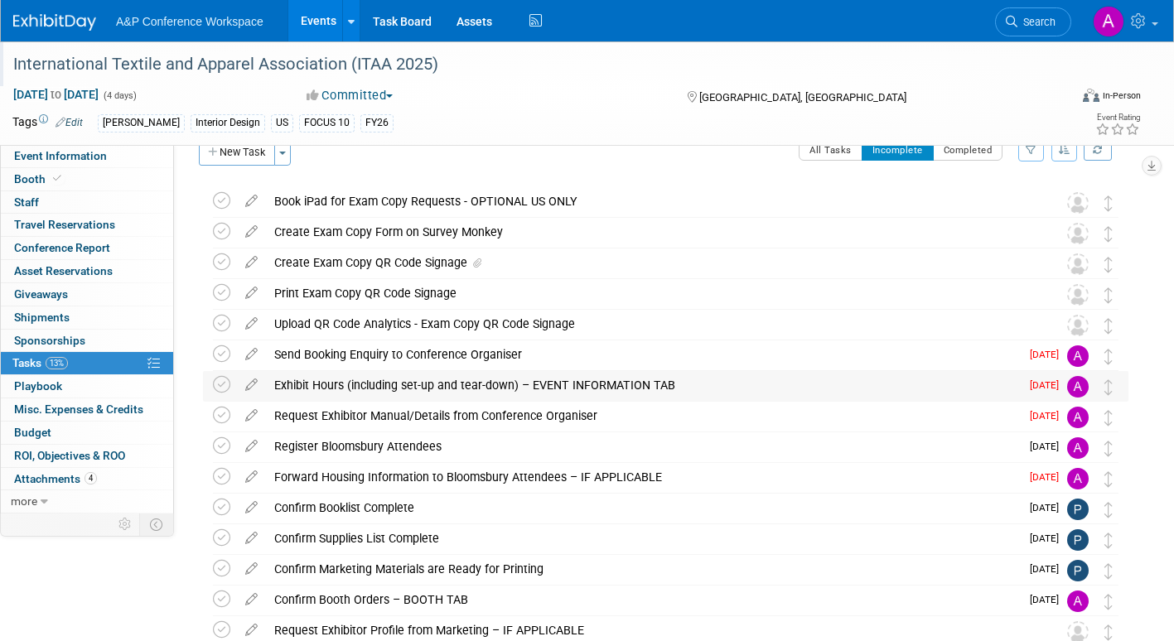
scroll to position [0, 0]
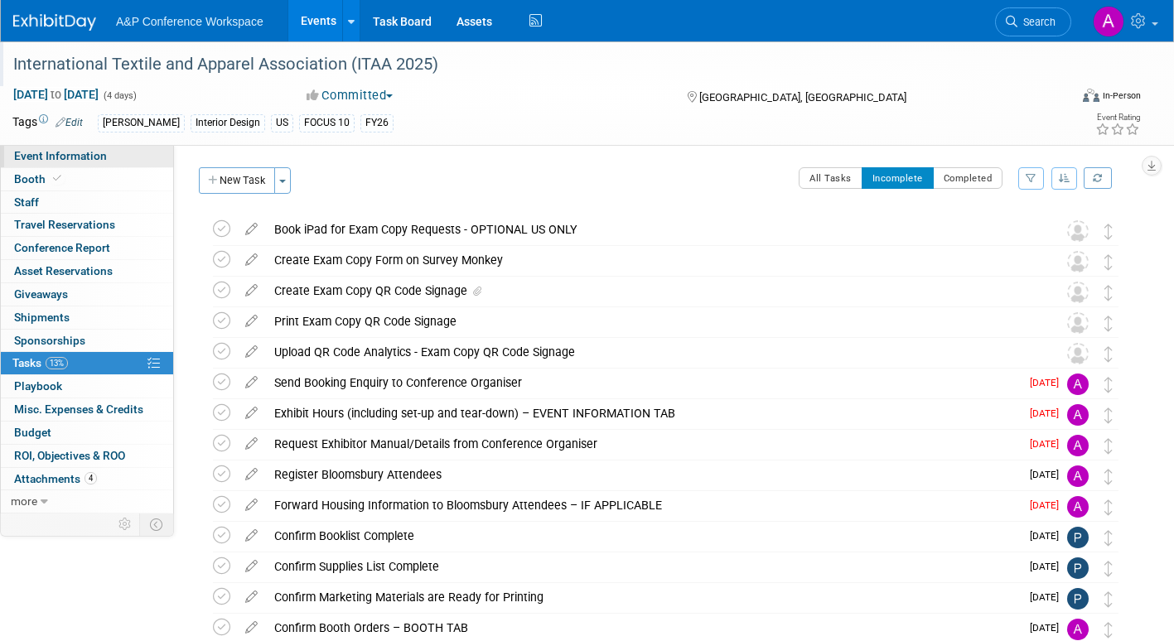
click at [77, 153] on span "Event Information" at bounding box center [60, 155] width 93 height 13
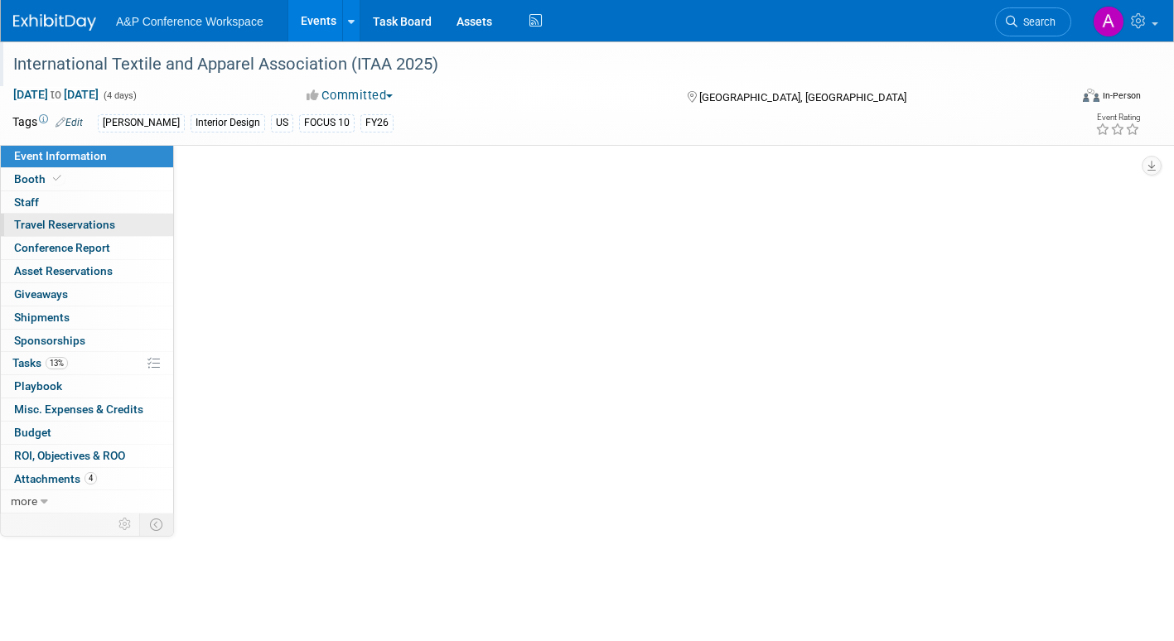
select select "Annual"
select select "Level 1"
select select "In-Person Booth"
select select "Fashion"
select select "[PERSON_NAME] Books"
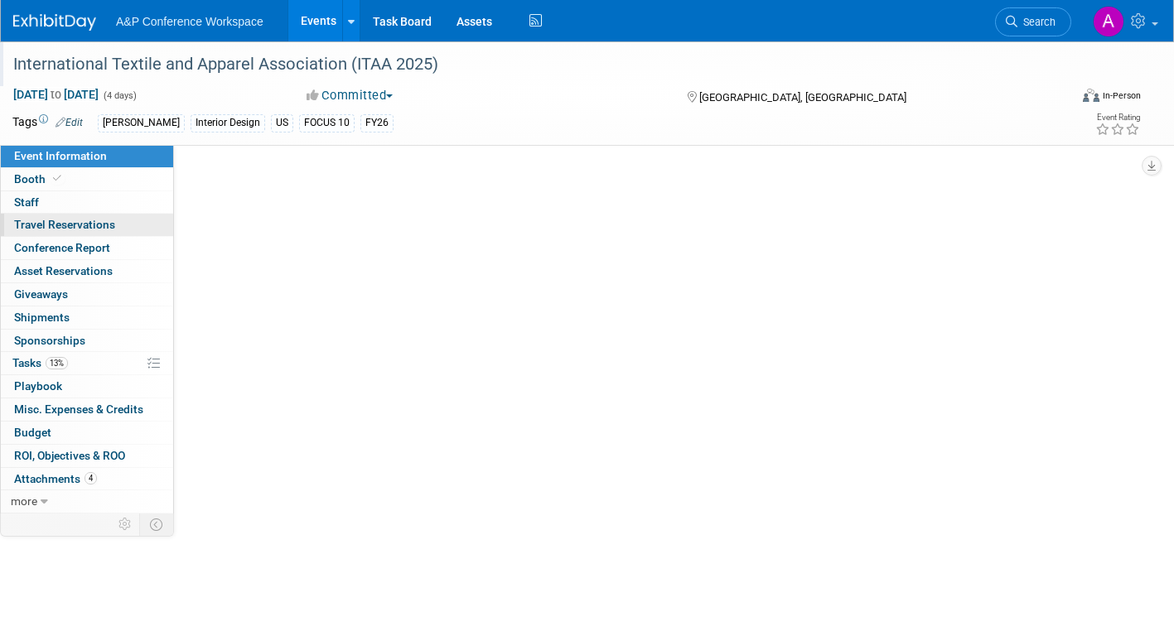
select select "[PERSON_NAME]"
select select "Brand/Subject Presence​"
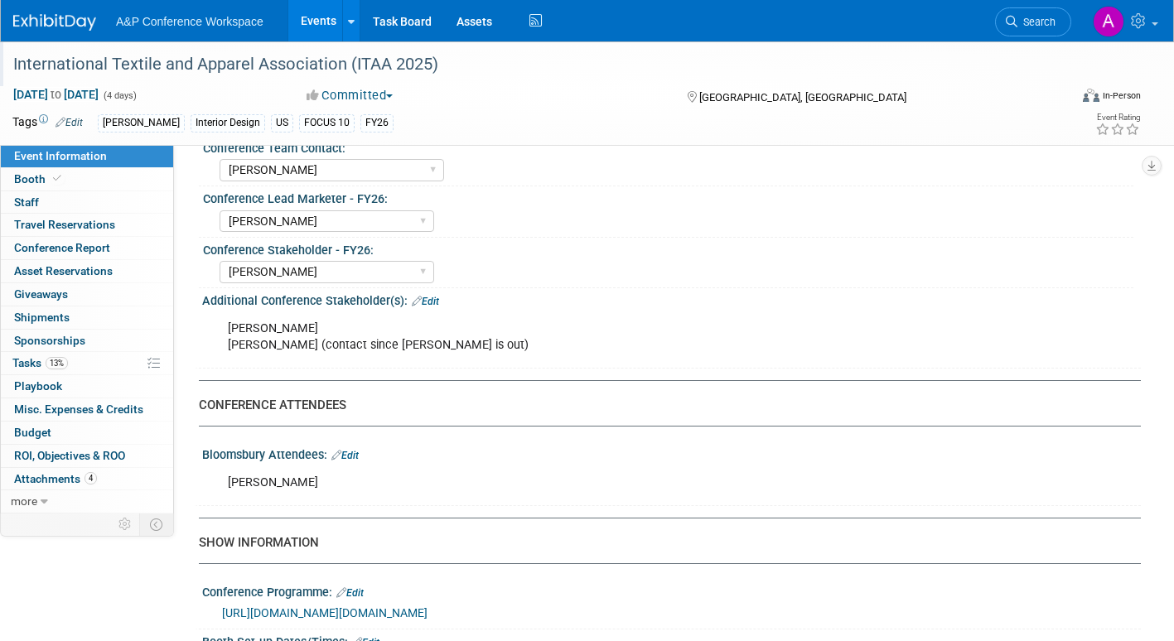
scroll to position [911, 0]
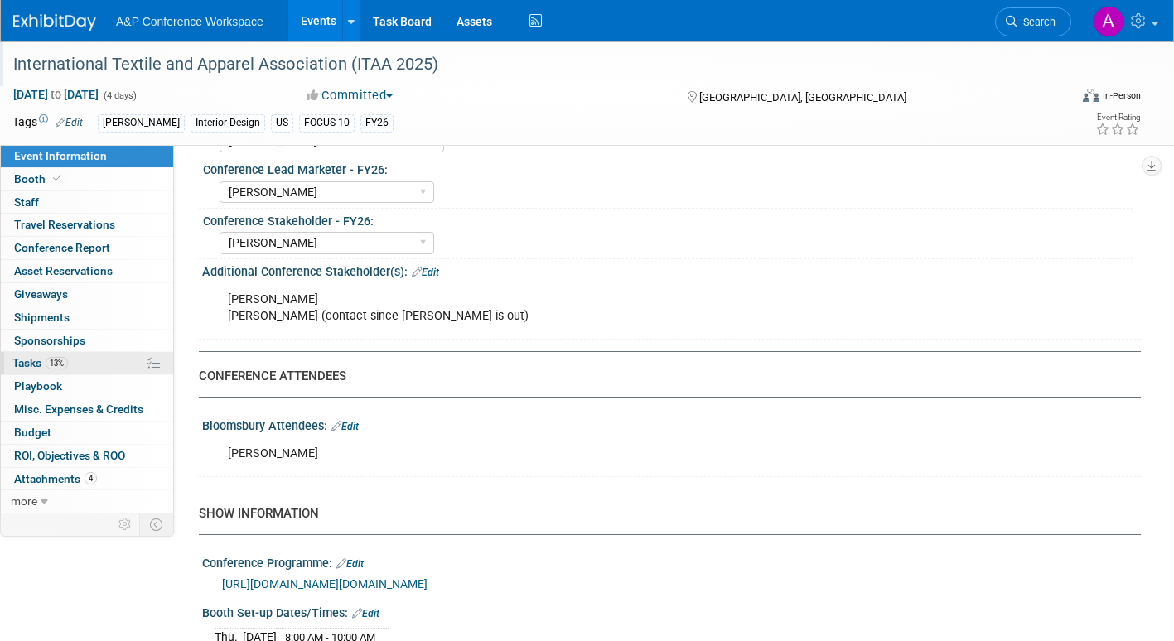
click at [29, 360] on span "Tasks 13%" at bounding box center [40, 362] width 56 height 13
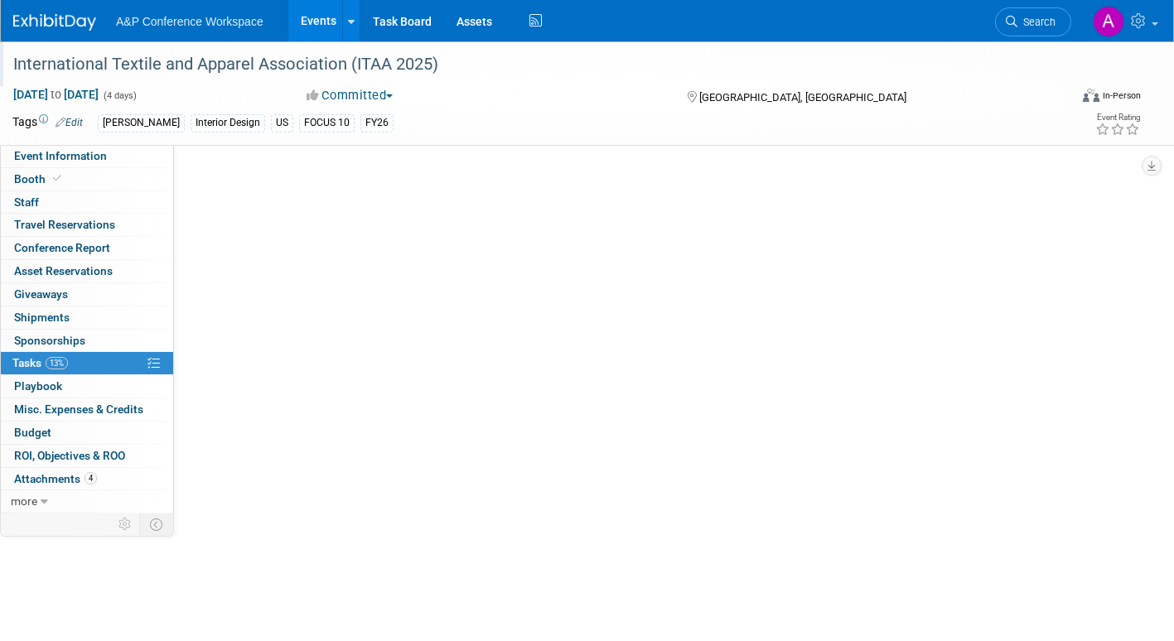
scroll to position [0, 0]
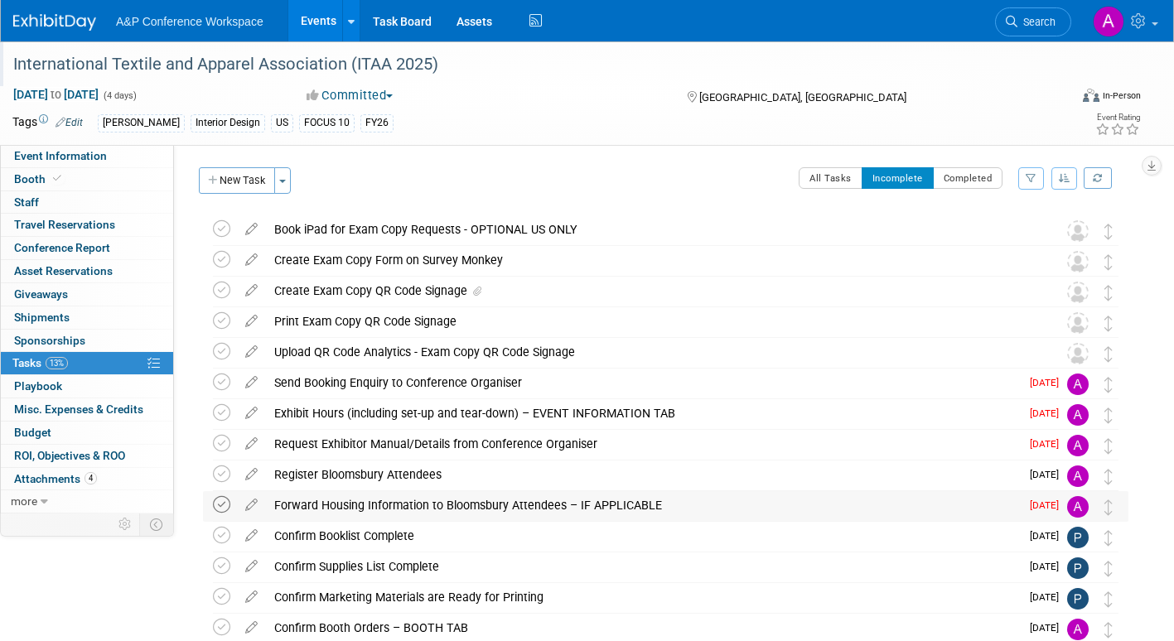
click at [219, 505] on icon at bounding box center [221, 504] width 17 height 17
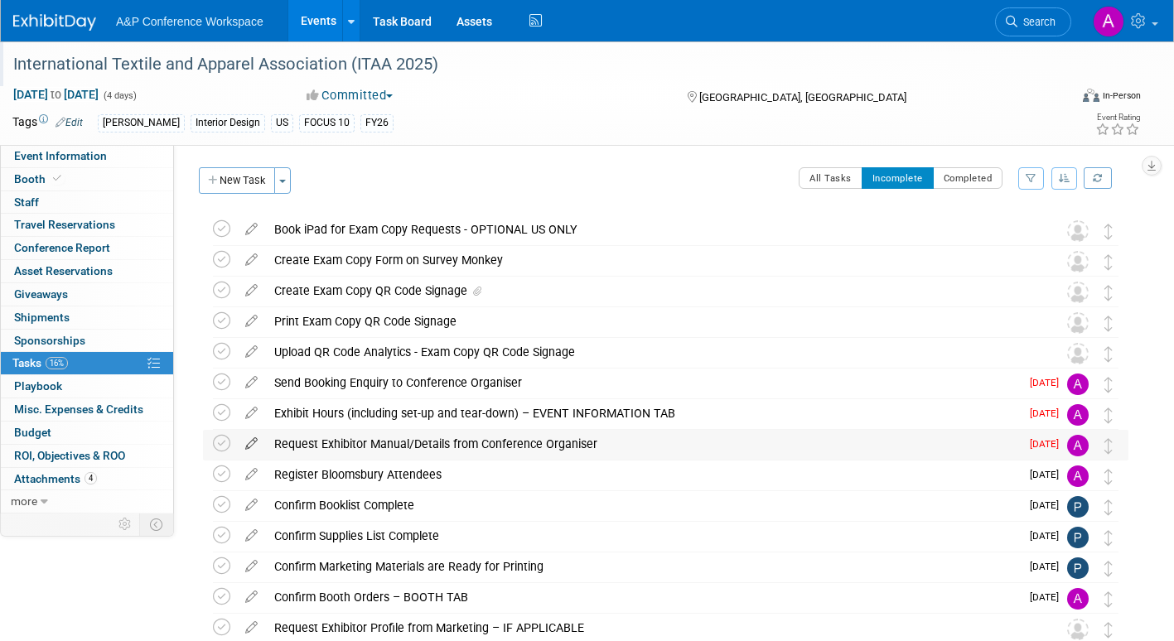
click at [254, 438] on icon at bounding box center [251, 440] width 29 height 21
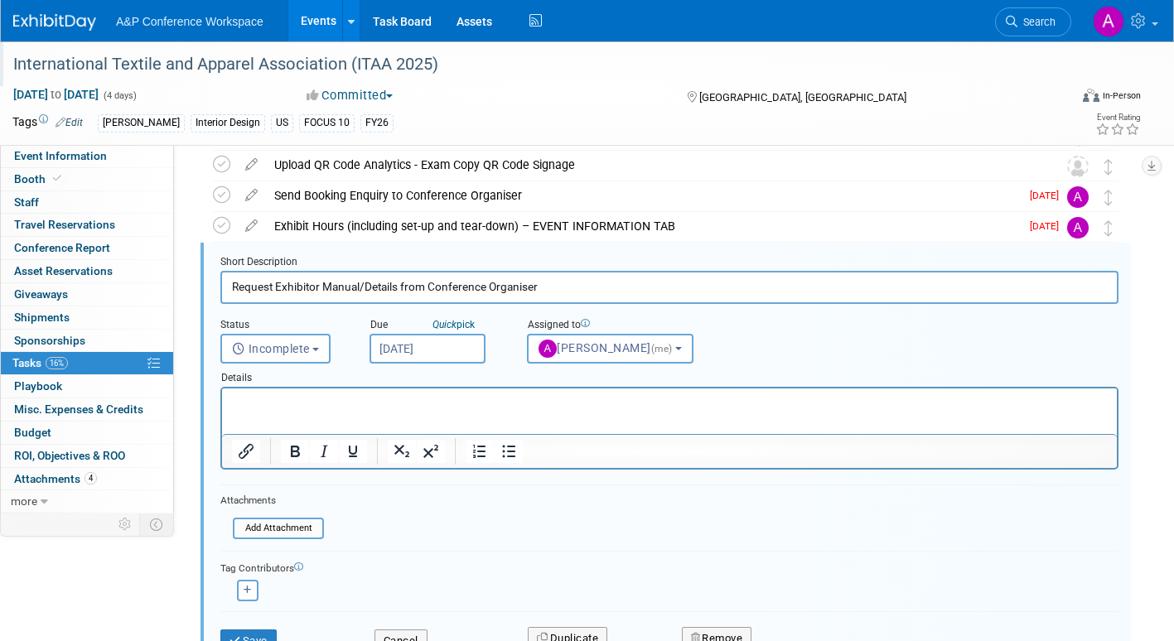
click at [453, 352] on input "[DATE]" at bounding box center [427, 349] width 116 height 30
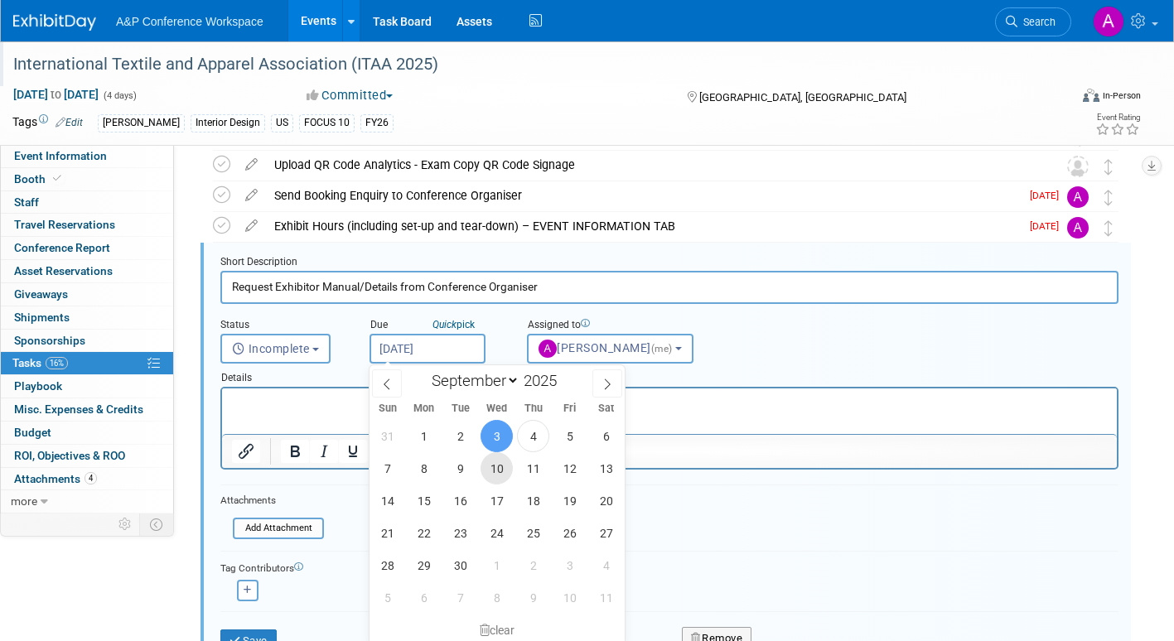
click at [504, 470] on span "10" at bounding box center [497, 468] width 32 height 32
type input "[DATE]"
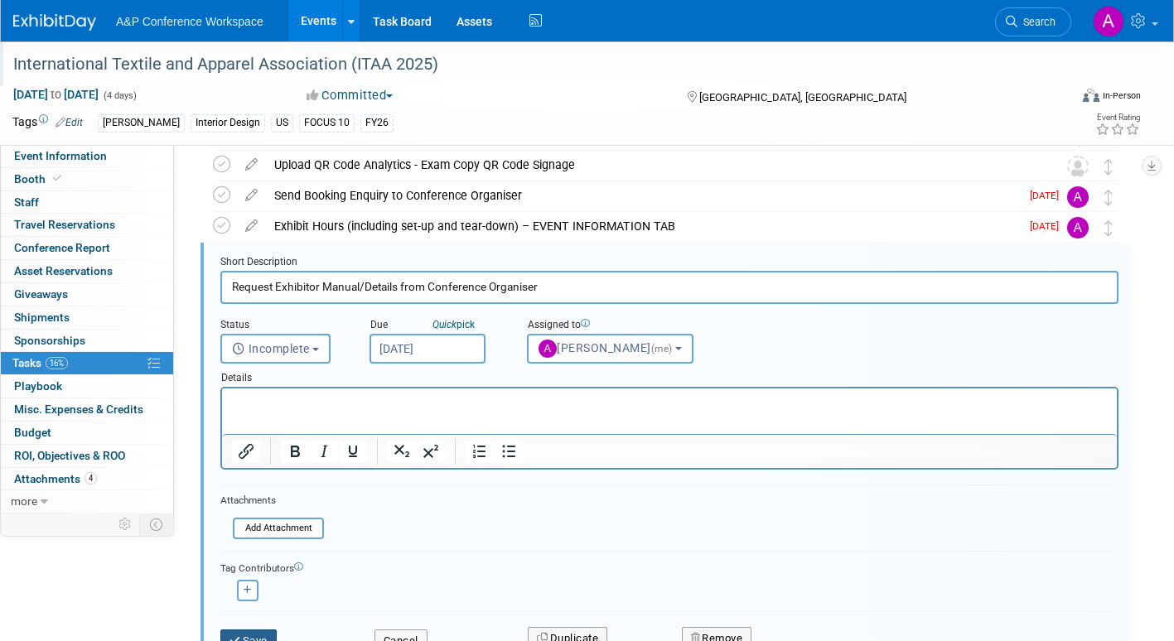
click at [264, 634] on button "Save" at bounding box center [248, 641] width 56 height 23
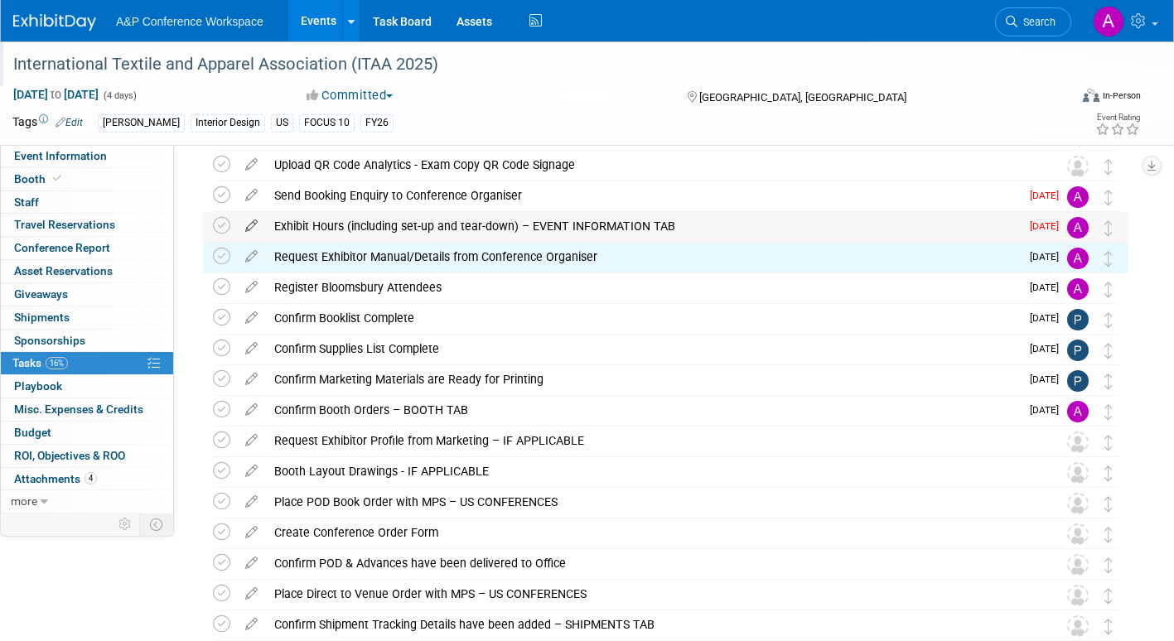
click at [251, 219] on icon at bounding box center [251, 222] width 29 height 21
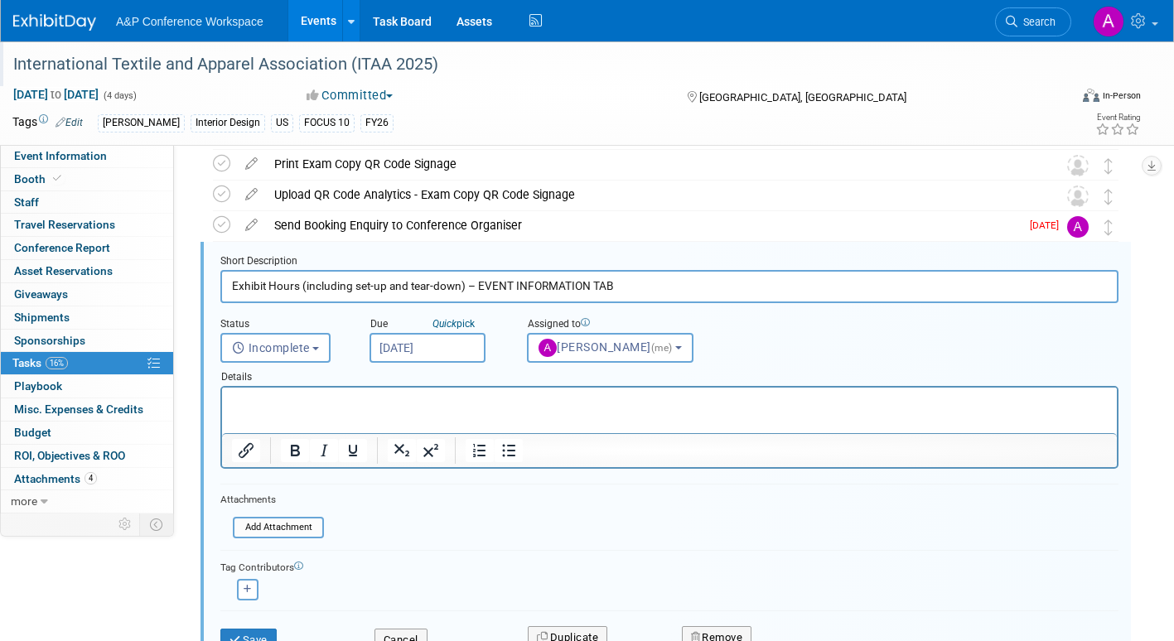
scroll to position [157, 0]
click at [459, 350] on input "[DATE]" at bounding box center [427, 349] width 116 height 30
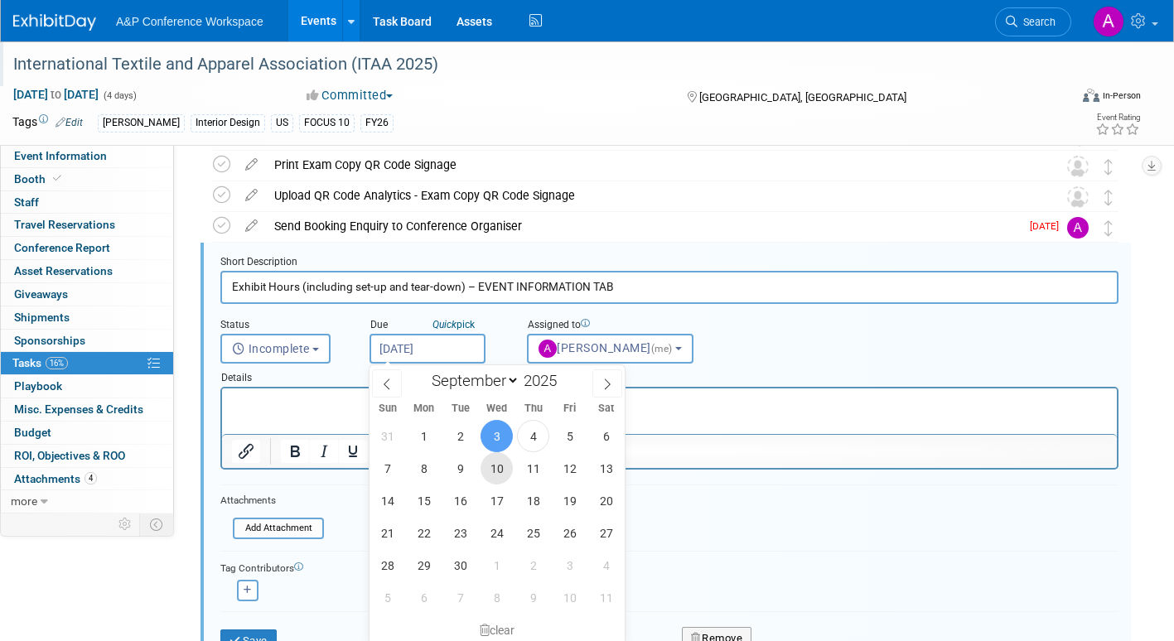
click at [502, 469] on span "10" at bounding box center [497, 468] width 32 height 32
type input "[DATE]"
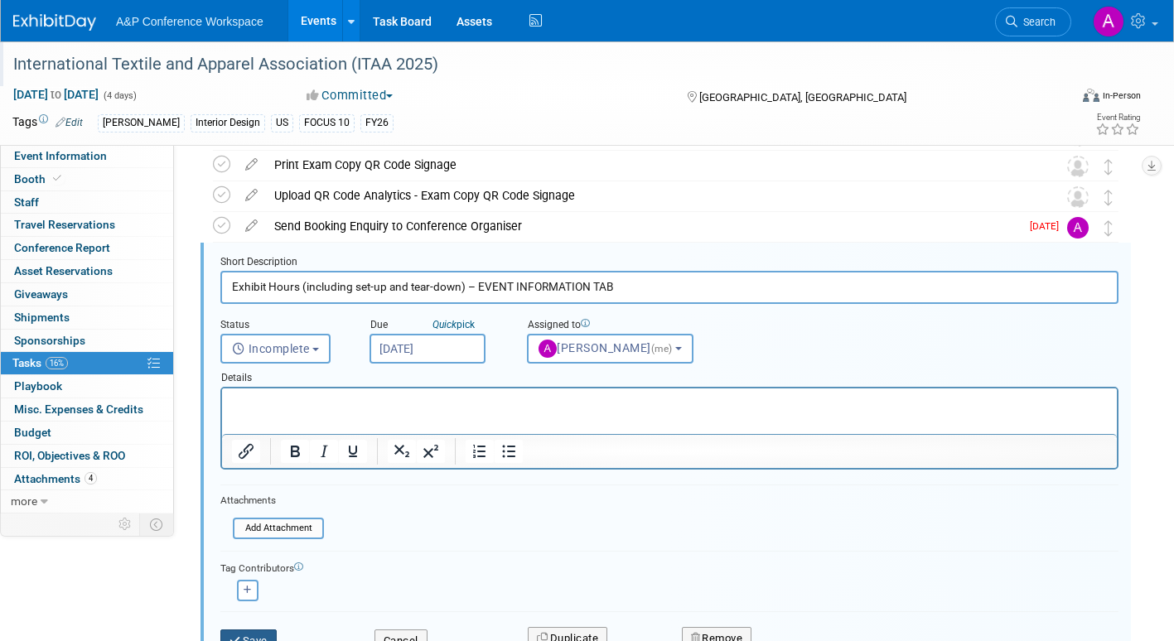
click at [261, 635] on button "Save" at bounding box center [248, 641] width 56 height 23
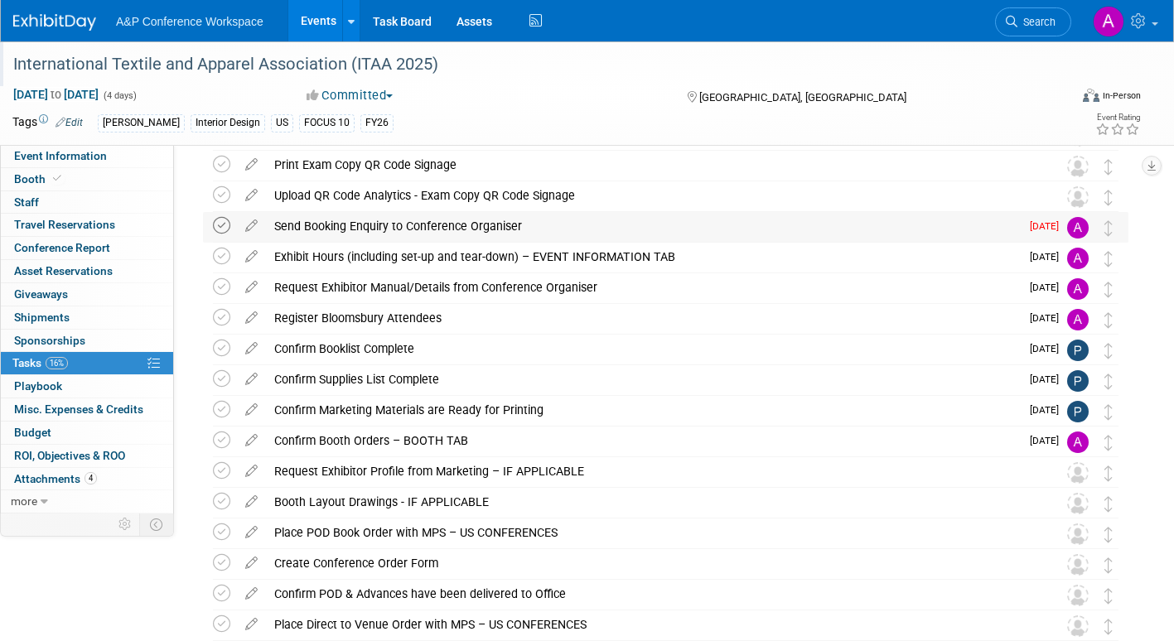
click at [220, 225] on icon at bounding box center [221, 225] width 17 height 17
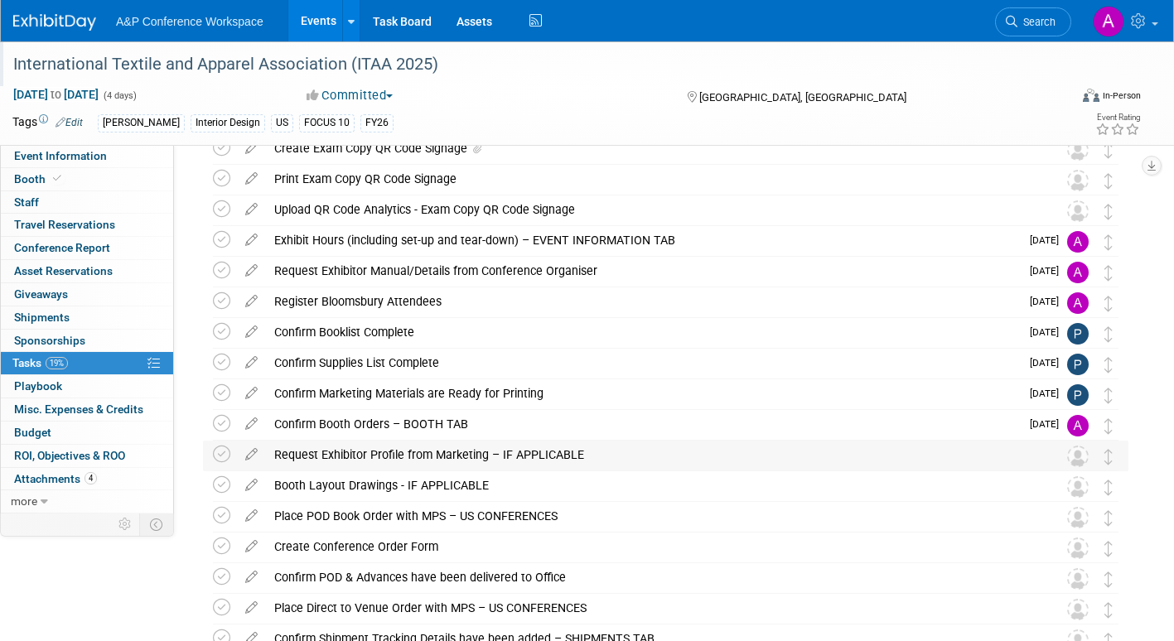
scroll to position [0, 0]
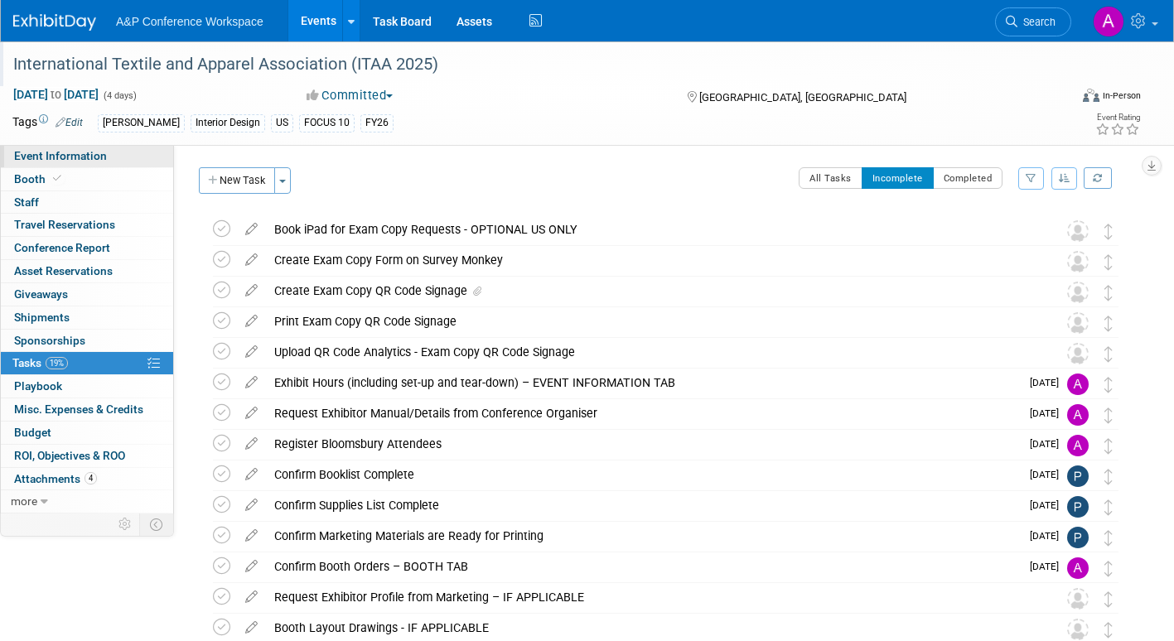
click at [112, 154] on link "Event Information" at bounding box center [87, 156] width 172 height 22
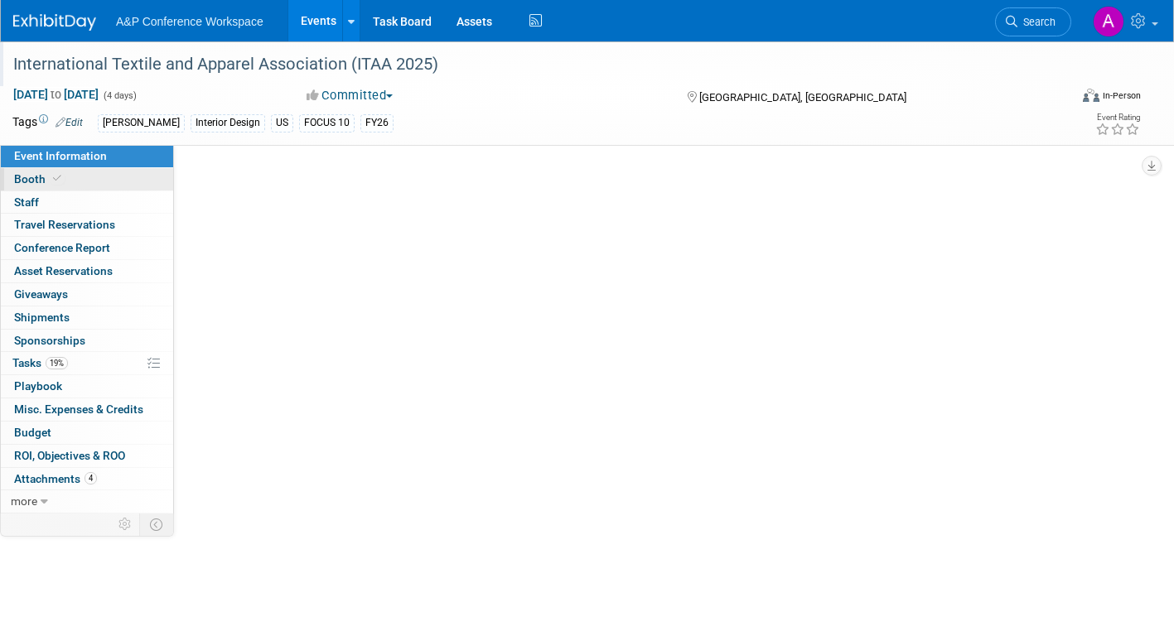
select select "Annual"
select select "Level 1"
select select "In-Person Booth"
select select "Fashion"
select select "[PERSON_NAME] Books"
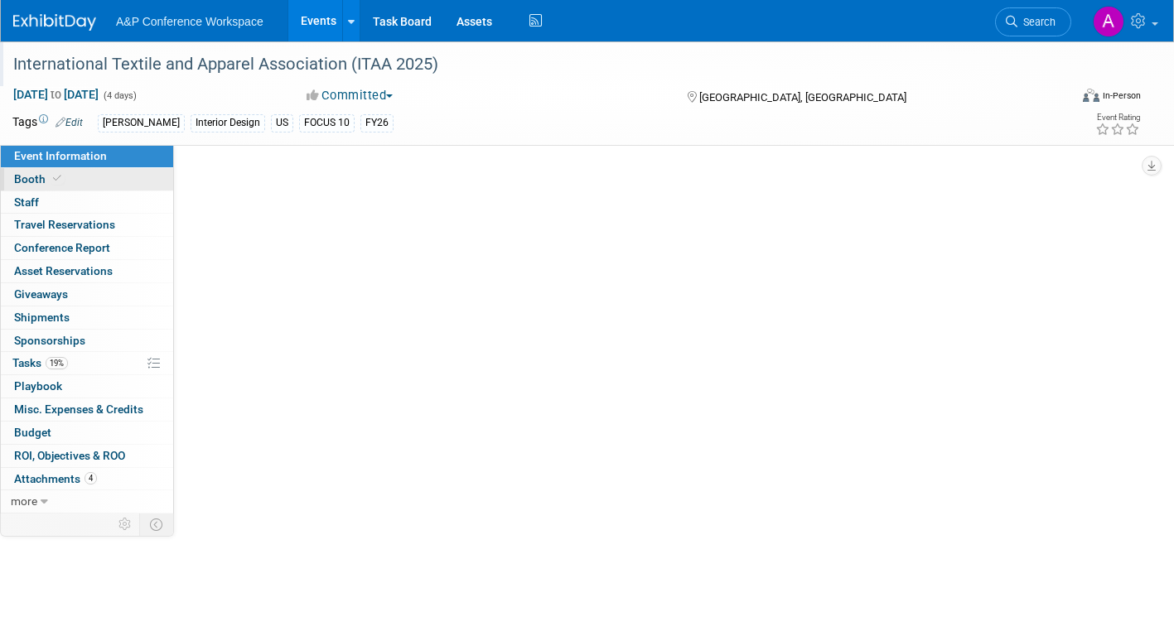
select select "[PERSON_NAME]"
select select "Brand/Subject Presence​"
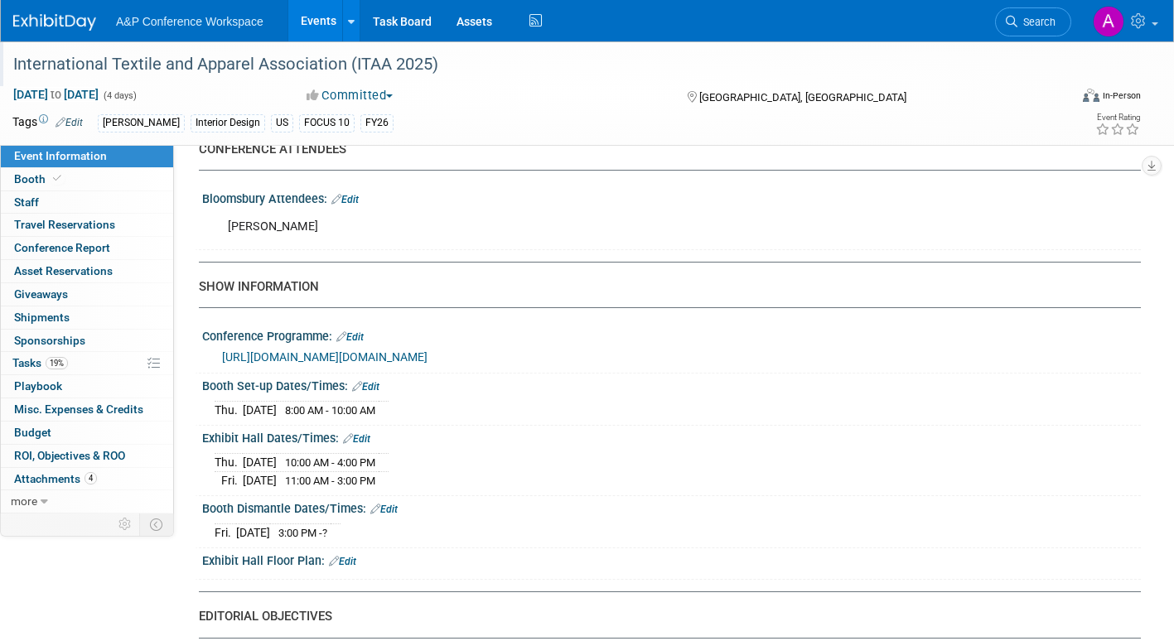
scroll to position [1243, 0]
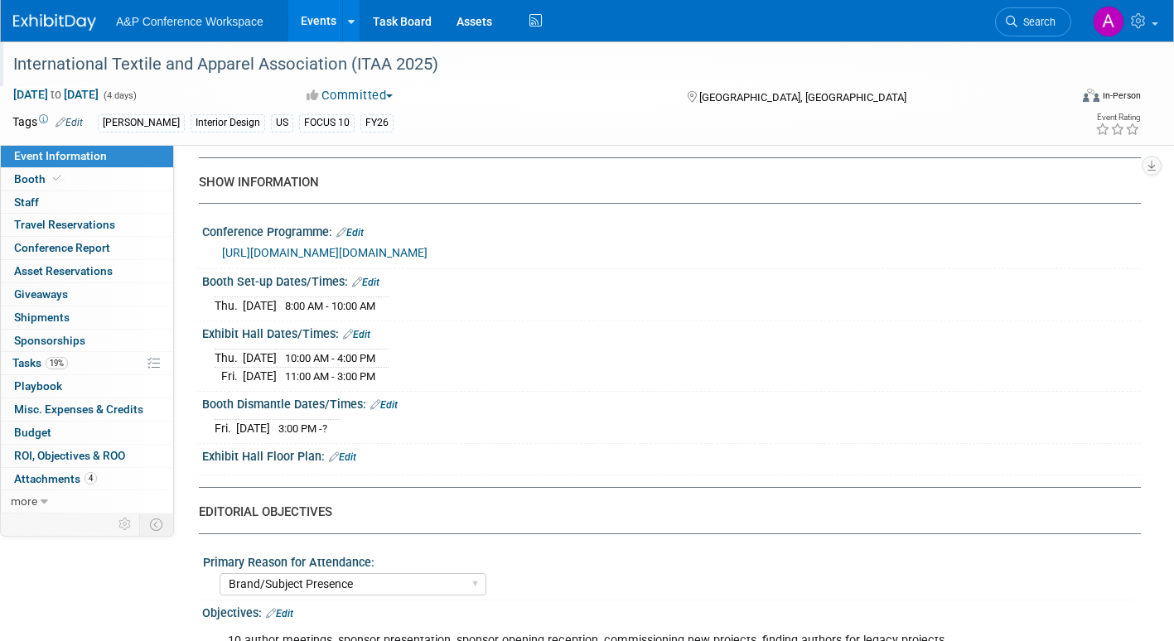
click at [427, 259] on link "[URL][DOMAIN_NAME][DOMAIN_NAME]" at bounding box center [324, 252] width 205 height 13
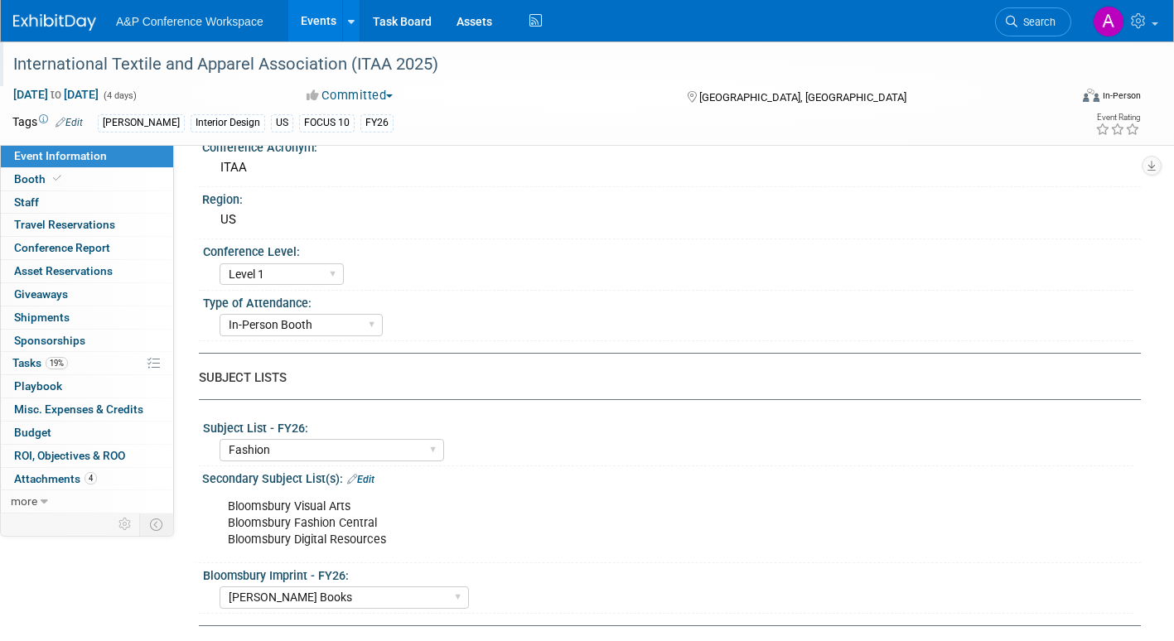
scroll to position [83, 0]
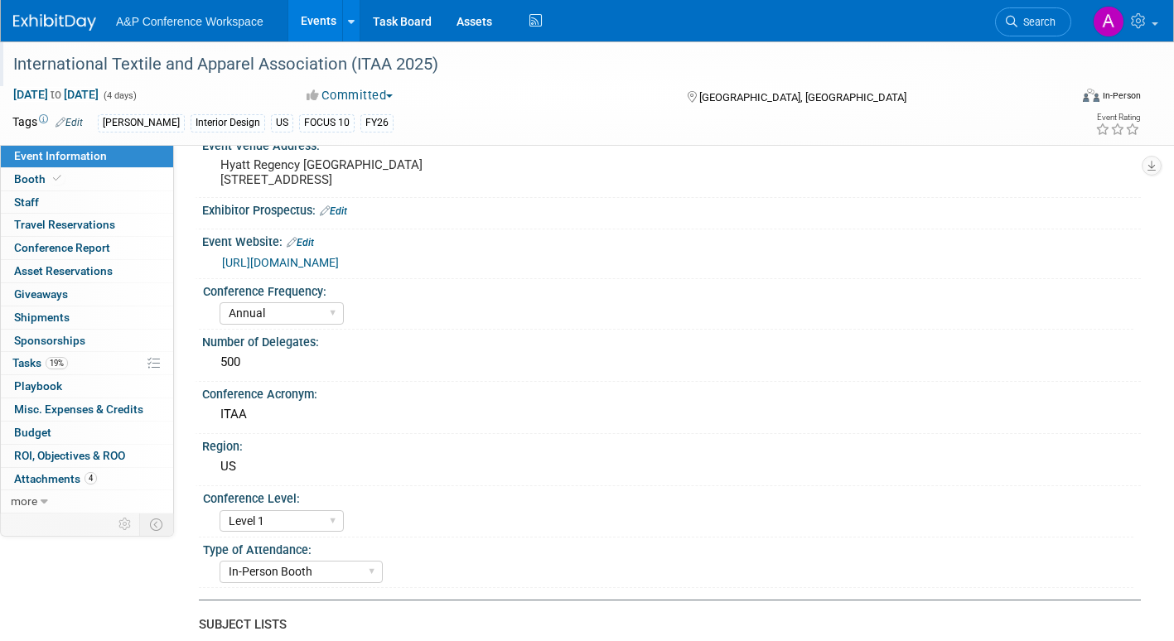
click at [339, 269] on link "[URL][DOMAIN_NAME]" at bounding box center [280, 262] width 117 height 13
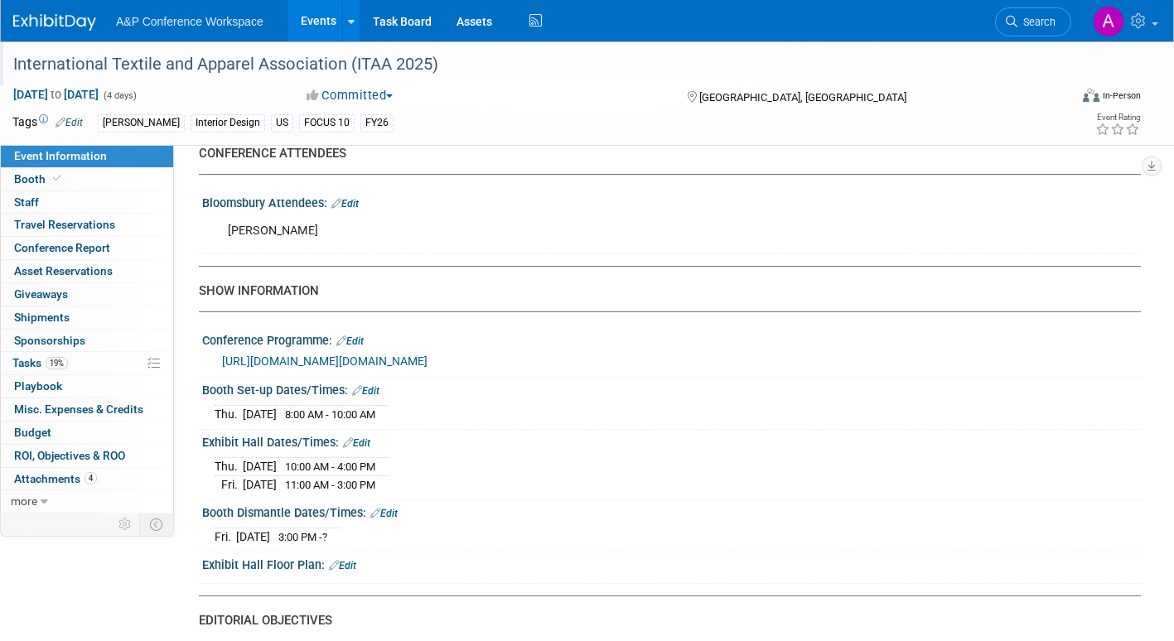
scroll to position [1160, 0]
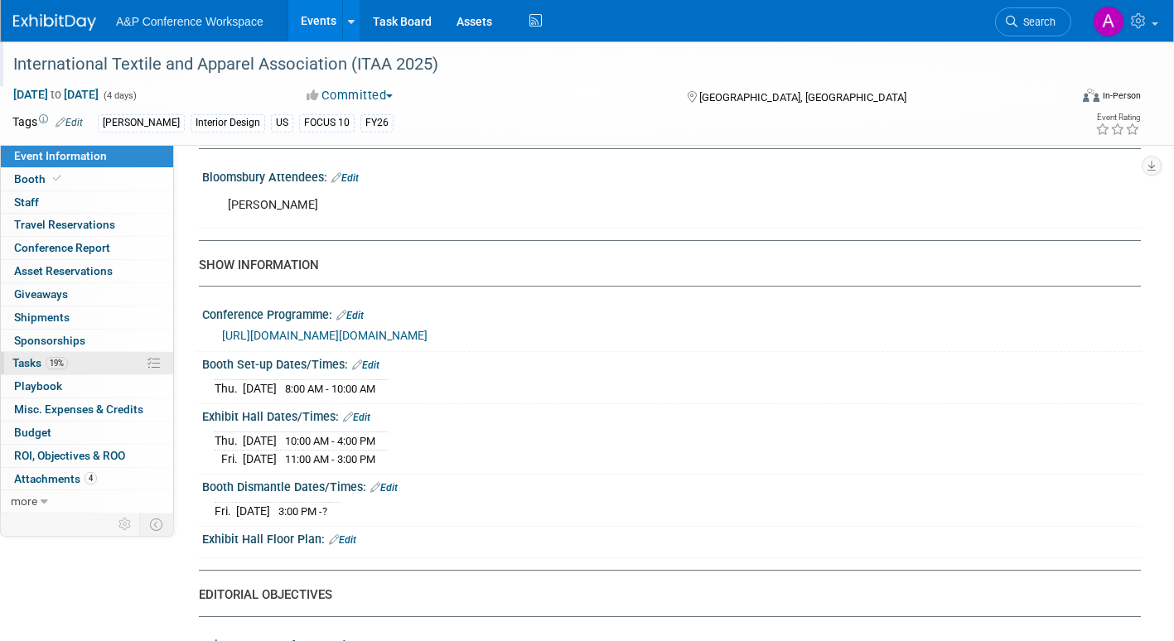
drag, startPoint x: 22, startPoint y: 356, endPoint x: 33, endPoint y: 360, distance: 11.3
click at [22, 356] on span "Tasks 19%" at bounding box center [40, 362] width 56 height 13
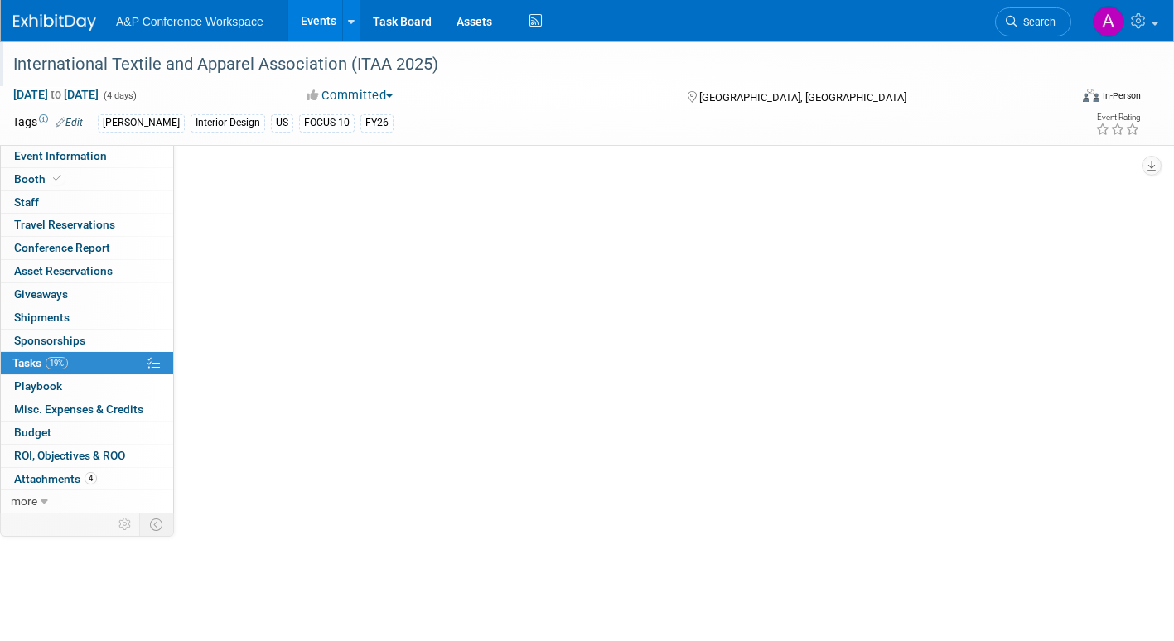
scroll to position [0, 0]
